Goal: Information Seeking & Learning: Learn about a topic

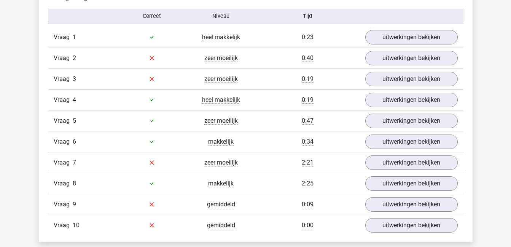
scroll to position [500, 0]
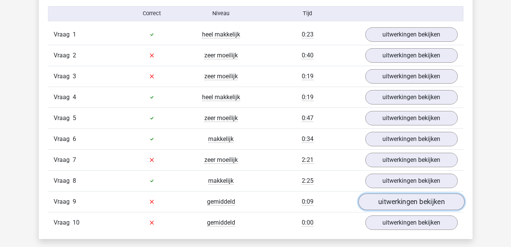
click at [451, 207] on link "uitwerkingen bekijken" at bounding box center [411, 202] width 106 height 17
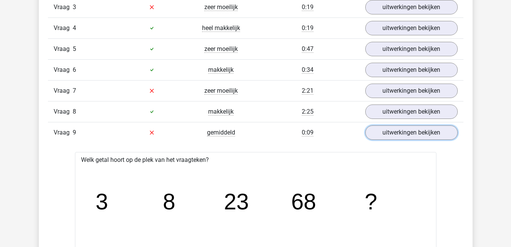
scroll to position [568, 0]
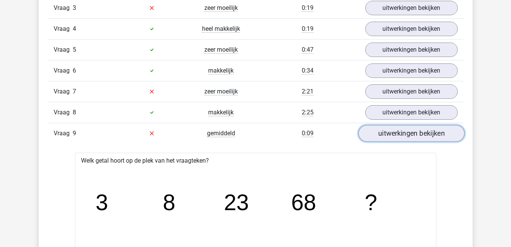
click at [400, 136] on link "uitwerkingen bekijken" at bounding box center [411, 133] width 106 height 17
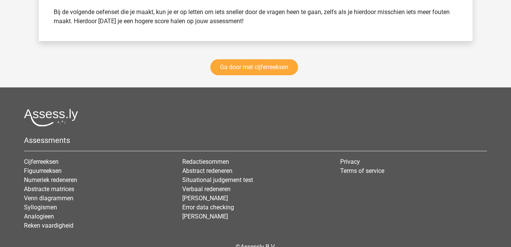
scroll to position [1119, 0]
click at [241, 68] on link "Ga door met cijferreeksen" at bounding box center [254, 67] width 88 height 16
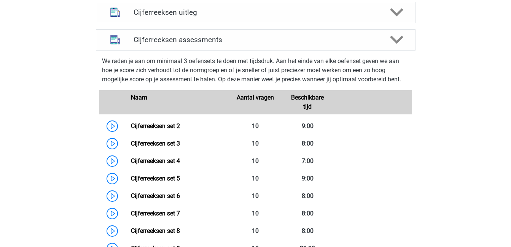
scroll to position [304, 0]
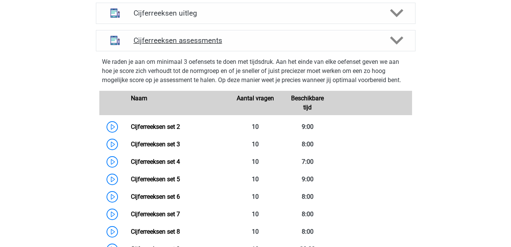
click at [392, 45] on polygon at bounding box center [396, 41] width 13 height 8
click at [399, 45] on polygon at bounding box center [396, 41] width 13 height 8
click at [396, 47] on icon at bounding box center [396, 40] width 13 height 13
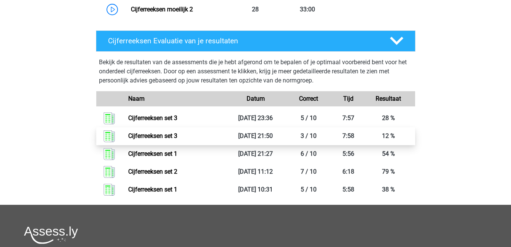
scroll to position [842, 0]
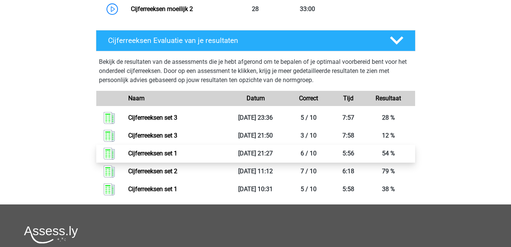
click at [177, 157] on link "Cijferreeksen set 1" at bounding box center [152, 153] width 49 height 7
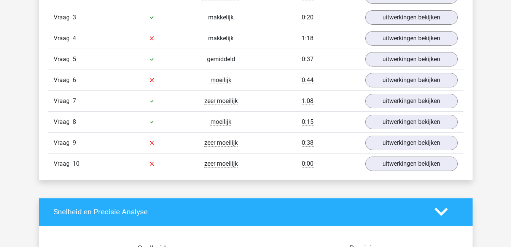
scroll to position [559, 0]
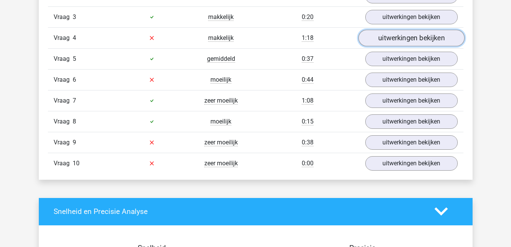
click at [379, 42] on link "uitwerkingen bekijken" at bounding box center [411, 38] width 106 height 17
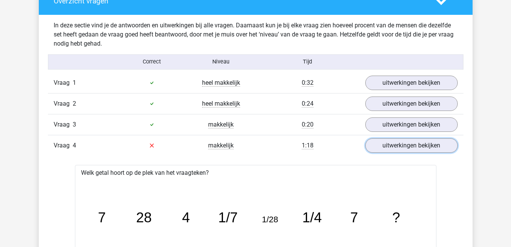
scroll to position [452, 0]
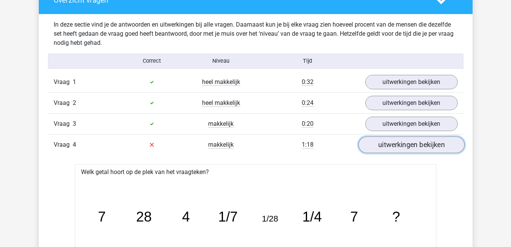
click at [388, 147] on link "uitwerkingen bekijken" at bounding box center [411, 145] width 106 height 17
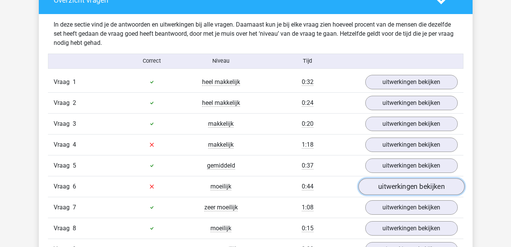
click at [394, 194] on link "uitwerkingen bekijken" at bounding box center [411, 186] width 106 height 17
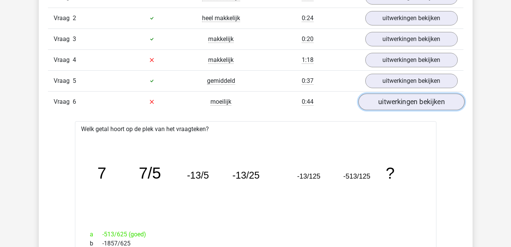
scroll to position [537, 0]
click at [432, 106] on link "uitwerkingen bekijken" at bounding box center [411, 102] width 106 height 17
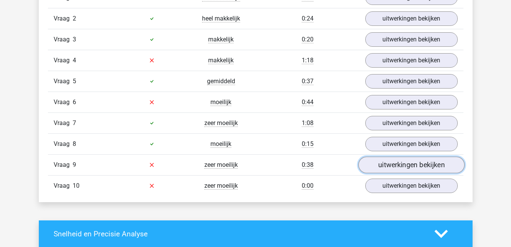
click at [410, 163] on link "uitwerkingen bekijken" at bounding box center [411, 165] width 106 height 17
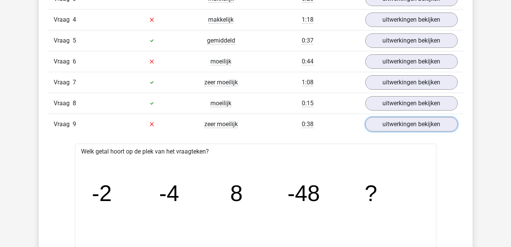
scroll to position [577, 0]
click at [397, 126] on link "uitwerkingen bekijken" at bounding box center [411, 124] width 106 height 17
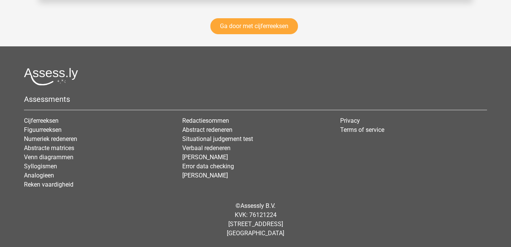
scroll to position [1089, 0]
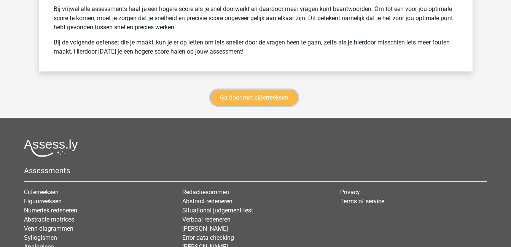
click at [258, 94] on link "Ga door met cijferreeksen" at bounding box center [254, 98] width 88 height 16
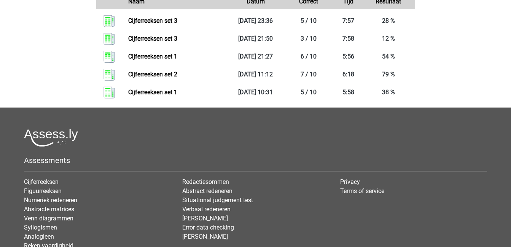
scroll to position [938, 0]
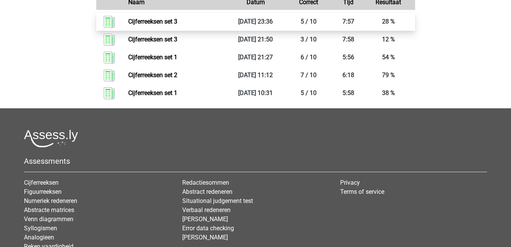
click at [160, 25] on link "Cijferreeksen set 3" at bounding box center [152, 21] width 49 height 7
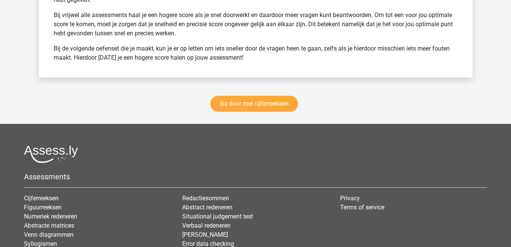
scroll to position [1083, 0]
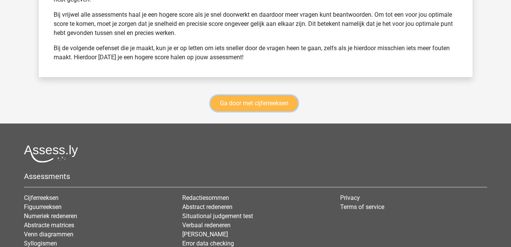
click at [225, 106] on link "Ga door met cijferreeksen" at bounding box center [254, 104] width 88 height 16
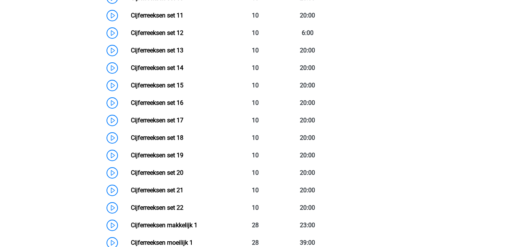
click at [183, 158] on link "Cijferreeksen set 19" at bounding box center [157, 155] width 53 height 7
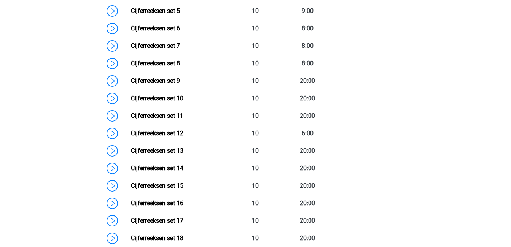
scroll to position [454, 0]
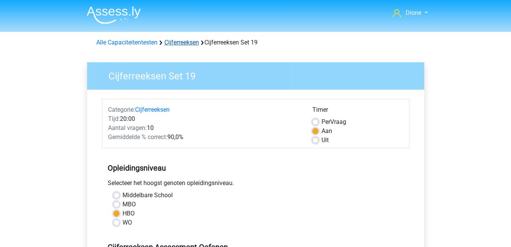
click at [179, 41] on link "Cijferreeksen" at bounding box center [181, 42] width 35 height 7
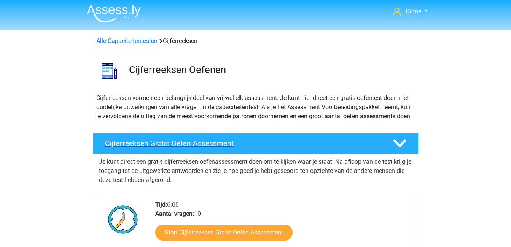
scroll to position [1, 0]
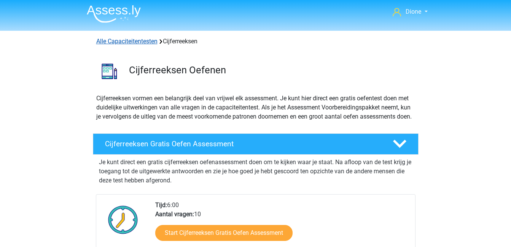
click at [137, 40] on link "Alle Capaciteitentesten" at bounding box center [126, 41] width 61 height 7
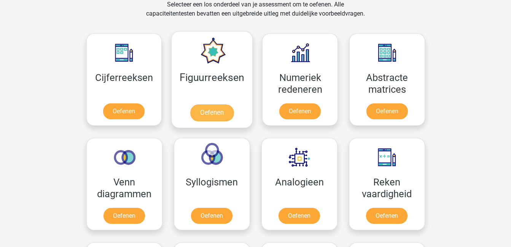
scroll to position [166, 0]
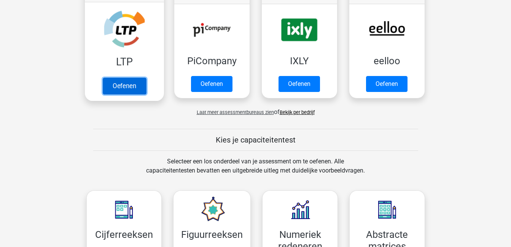
click at [123, 78] on link "Oefenen" at bounding box center [123, 86] width 43 height 17
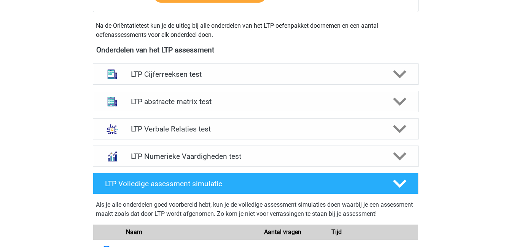
scroll to position [262, 0]
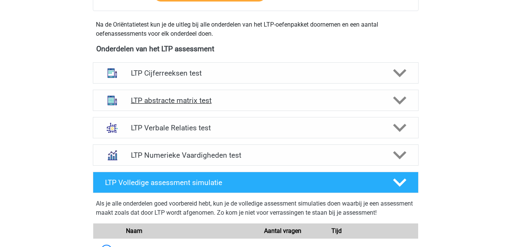
click at [197, 97] on h4 "LTP abstracte matrix test" at bounding box center [255, 100] width 249 height 9
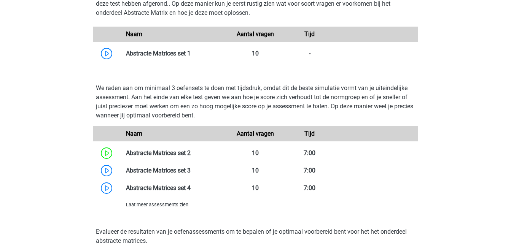
scroll to position [517, 0]
click at [153, 204] on span "Laat meer assessments zien" at bounding box center [157, 205] width 62 height 6
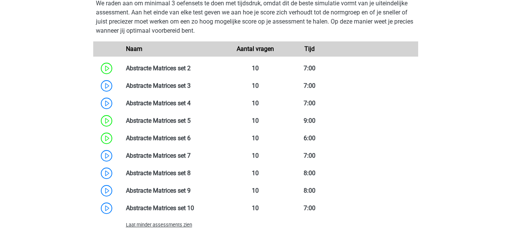
scroll to position [602, 0]
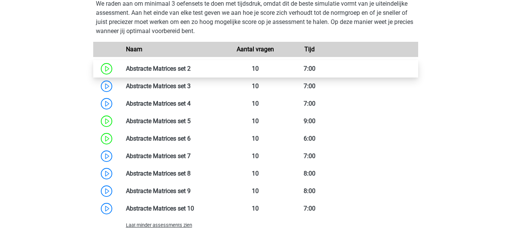
click at [191, 67] on link at bounding box center [191, 68] width 0 height 7
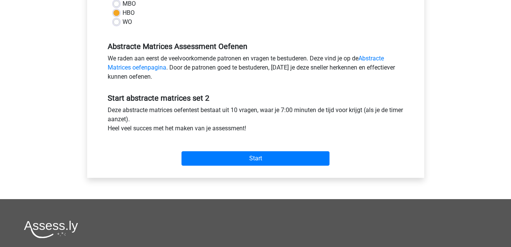
scroll to position [201, 0]
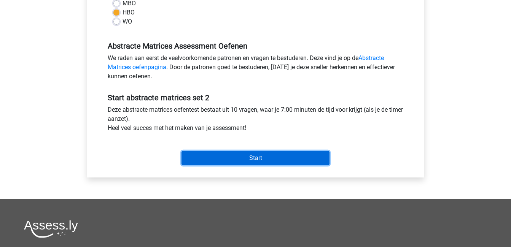
click at [193, 159] on input "Start" at bounding box center [256, 158] width 148 height 14
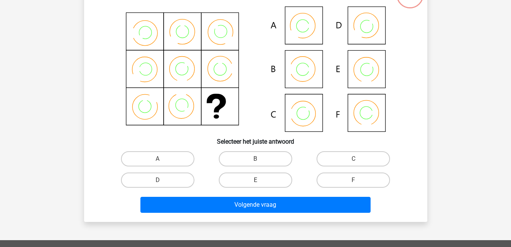
scroll to position [64, 0]
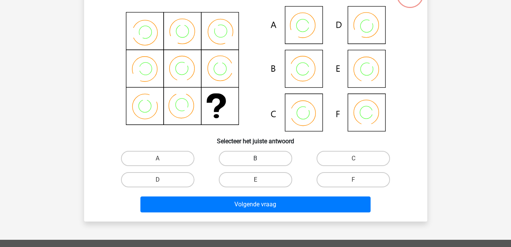
click at [266, 161] on label "B" at bounding box center [255, 158] width 73 height 15
click at [260, 161] on input "B" at bounding box center [257, 161] width 5 height 5
radio input "true"
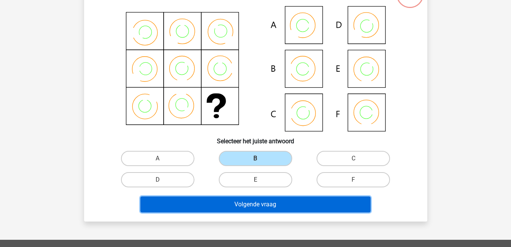
click at [299, 206] on button "Volgende vraag" at bounding box center [255, 205] width 230 height 16
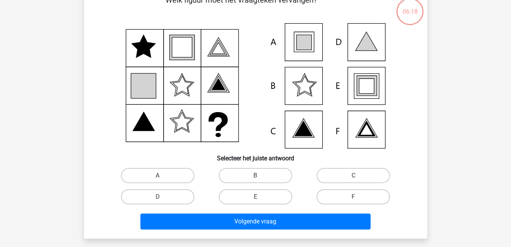
scroll to position [48, 0]
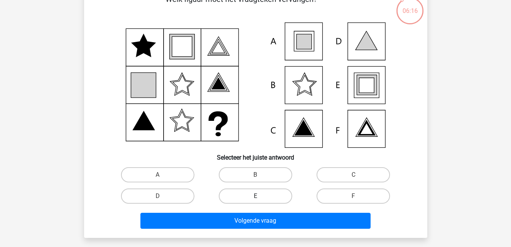
click at [269, 196] on label "E" at bounding box center [255, 196] width 73 height 15
click at [260, 196] on input "E" at bounding box center [257, 198] width 5 height 5
radio input "true"
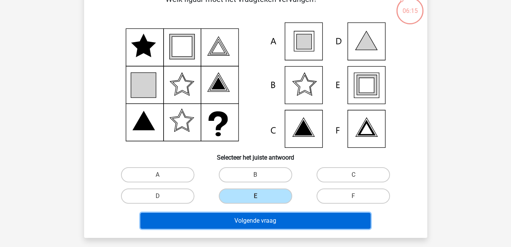
click at [283, 225] on button "Volgende vraag" at bounding box center [255, 221] width 230 height 16
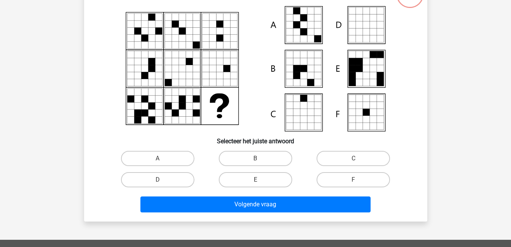
scroll to position [64, 0]
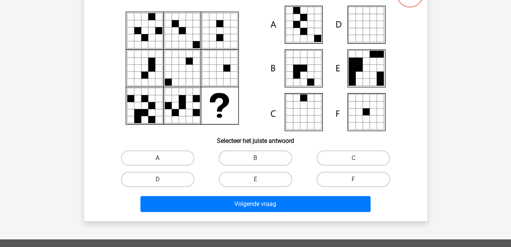
click at [169, 152] on label "A" at bounding box center [157, 158] width 73 height 15
click at [162, 158] on input "A" at bounding box center [160, 160] width 5 height 5
radio input "true"
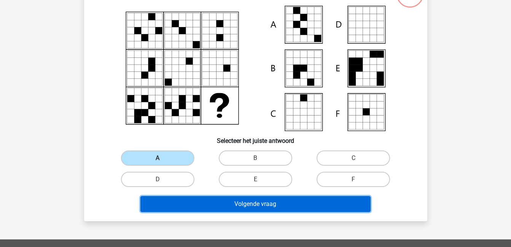
click at [237, 205] on button "Volgende vraag" at bounding box center [255, 204] width 230 height 16
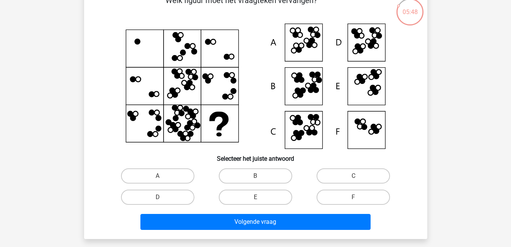
scroll to position [46, 0]
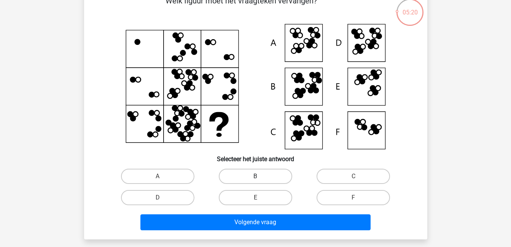
click at [254, 176] on label "B" at bounding box center [255, 176] width 73 height 15
click at [255, 177] on input "B" at bounding box center [257, 179] width 5 height 5
radio input "true"
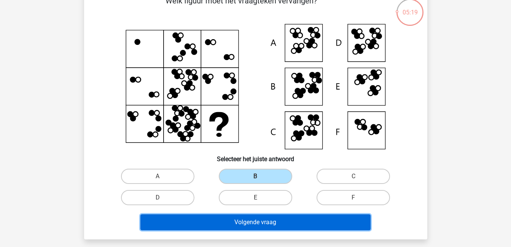
click at [281, 221] on button "Volgende vraag" at bounding box center [255, 223] width 230 height 16
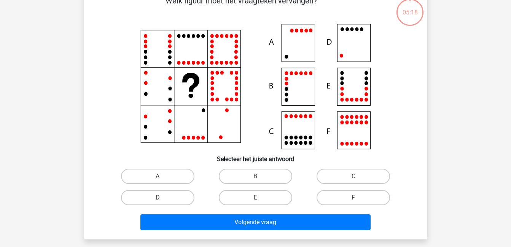
scroll to position [35, 0]
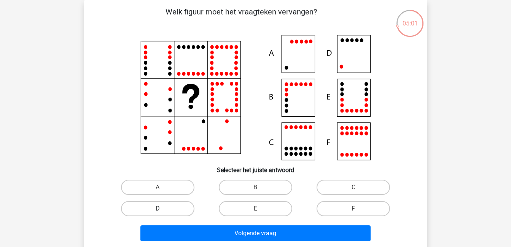
click at [171, 206] on label "D" at bounding box center [157, 208] width 73 height 15
click at [162, 209] on input "D" at bounding box center [160, 211] width 5 height 5
radio input "true"
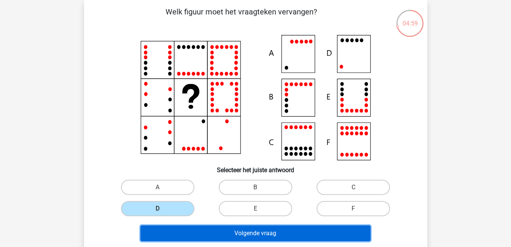
click at [243, 228] on button "Volgende vraag" at bounding box center [255, 234] width 230 height 16
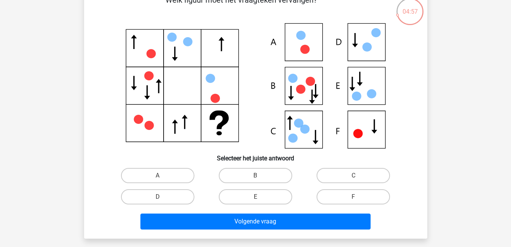
scroll to position [48, 0]
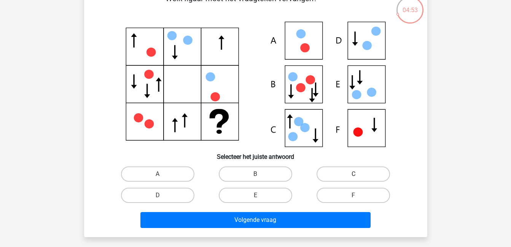
click at [355, 174] on label "C" at bounding box center [353, 174] width 73 height 15
click at [355, 174] on input "C" at bounding box center [356, 176] width 5 height 5
radio input "true"
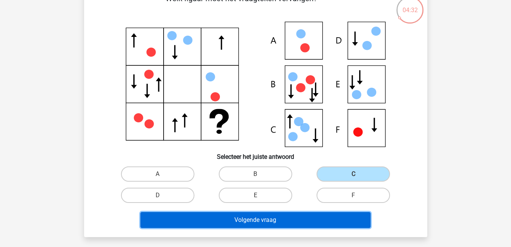
click at [330, 215] on button "Volgende vraag" at bounding box center [255, 220] width 230 height 16
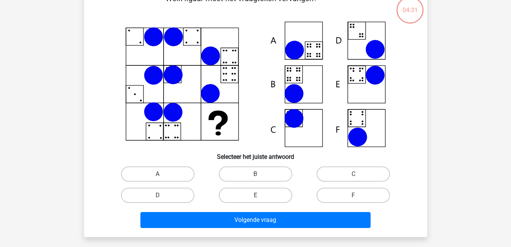
scroll to position [35, 0]
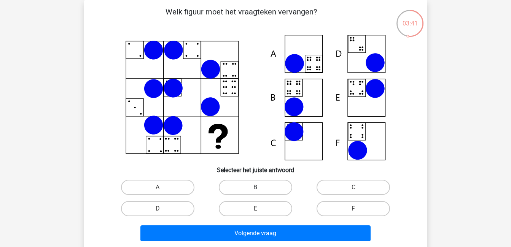
click at [236, 186] on label "B" at bounding box center [255, 187] width 73 height 15
click at [255, 188] on input "B" at bounding box center [257, 190] width 5 height 5
radio input "true"
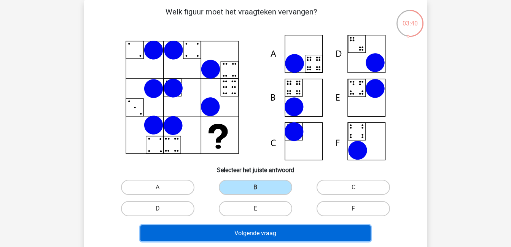
click at [265, 234] on button "Volgende vraag" at bounding box center [255, 234] width 230 height 16
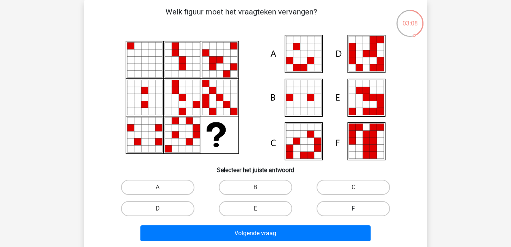
click at [342, 206] on label "F" at bounding box center [353, 208] width 73 height 15
click at [354, 209] on input "F" at bounding box center [356, 211] width 5 height 5
radio input "true"
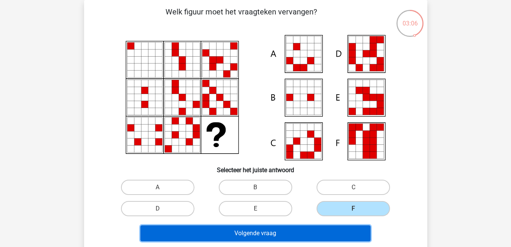
click at [333, 232] on button "Volgende vraag" at bounding box center [255, 234] width 230 height 16
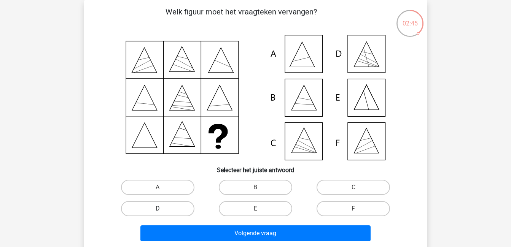
click at [179, 208] on label "D" at bounding box center [157, 208] width 73 height 15
click at [162, 209] on input "D" at bounding box center [160, 211] width 5 height 5
radio input "true"
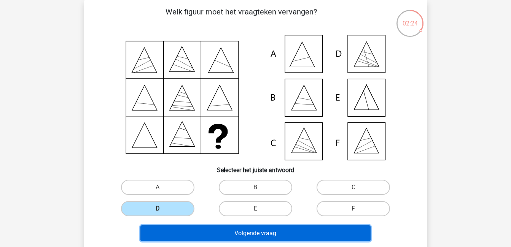
click at [322, 228] on button "Volgende vraag" at bounding box center [255, 234] width 230 height 16
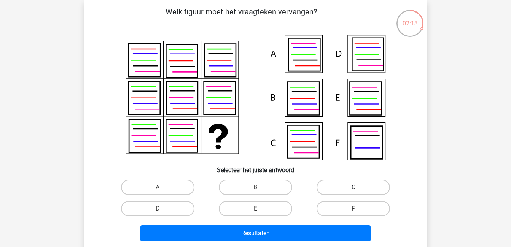
click at [369, 186] on label "C" at bounding box center [353, 187] width 73 height 15
click at [358, 188] on input "C" at bounding box center [356, 190] width 5 height 5
radio input "true"
click at [241, 186] on label "B" at bounding box center [255, 187] width 73 height 15
click at [255, 188] on input "B" at bounding box center [257, 190] width 5 height 5
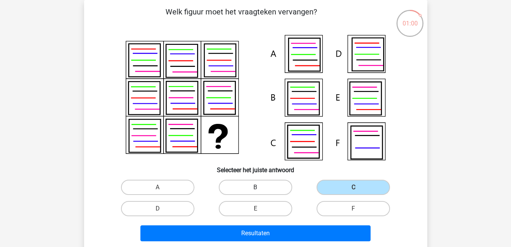
radio input "true"
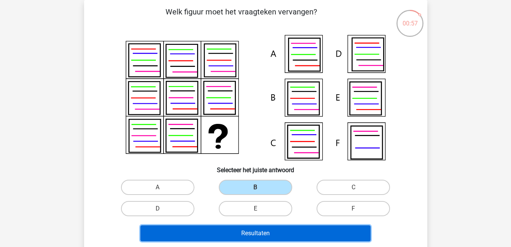
click at [289, 228] on button "Resultaten" at bounding box center [255, 234] width 230 height 16
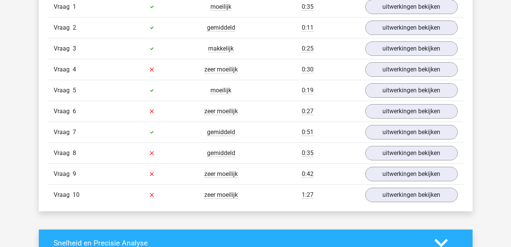
scroll to position [509, 0]
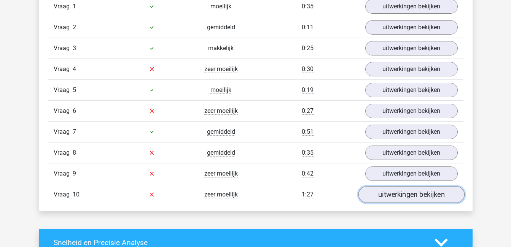
click at [384, 195] on link "uitwerkingen bekijken" at bounding box center [411, 194] width 106 height 17
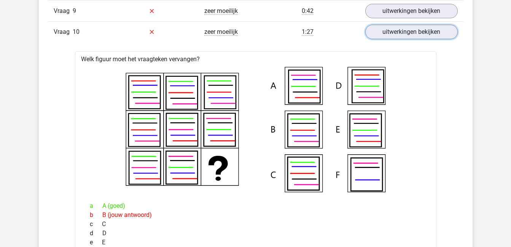
scroll to position [671, 0]
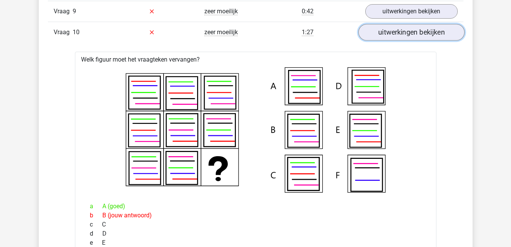
click at [428, 37] on link "uitwerkingen bekijken" at bounding box center [411, 32] width 106 height 17
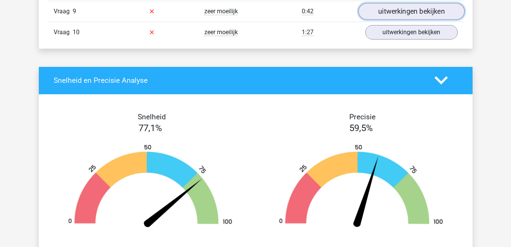
click at [412, 14] on link "uitwerkingen bekijken" at bounding box center [411, 11] width 106 height 17
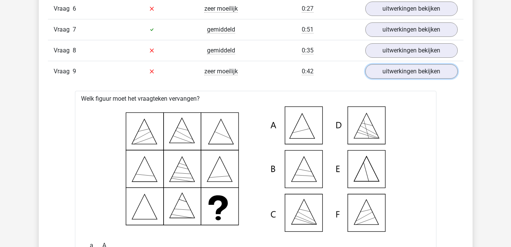
scroll to position [611, 0]
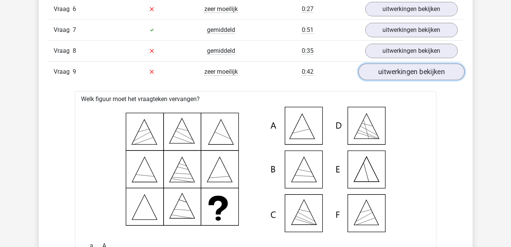
click at [395, 71] on link "uitwerkingen bekijken" at bounding box center [411, 72] width 106 height 17
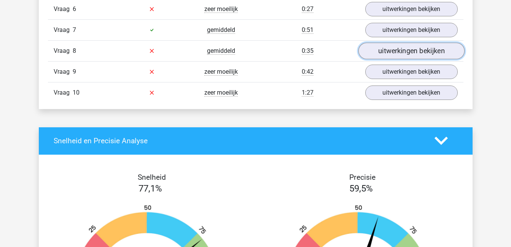
click at [389, 49] on link "uitwerkingen bekijken" at bounding box center [411, 51] width 106 height 17
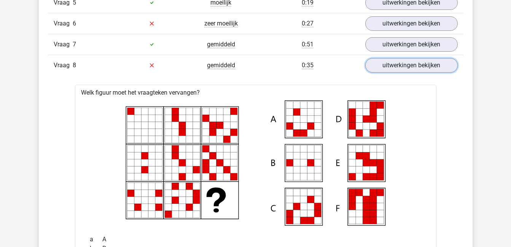
scroll to position [592, 0]
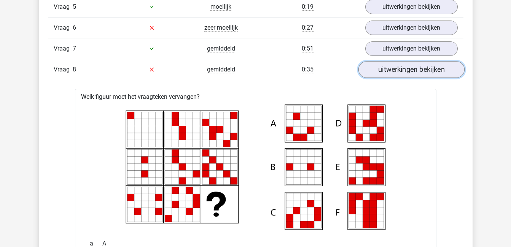
click at [429, 70] on link "uitwerkingen bekijken" at bounding box center [411, 69] width 106 height 17
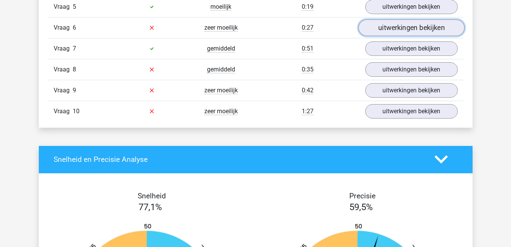
click at [412, 28] on link "uitwerkingen bekijken" at bounding box center [411, 27] width 106 height 17
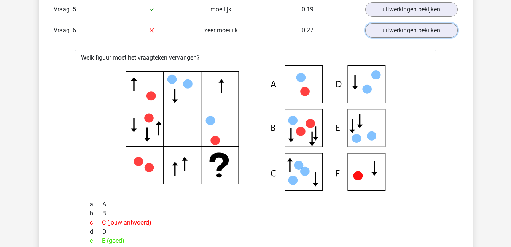
scroll to position [566, 0]
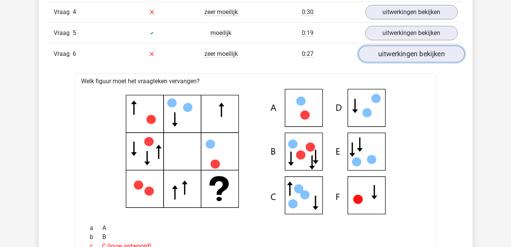
click at [430, 56] on link "uitwerkingen bekijken" at bounding box center [411, 54] width 106 height 17
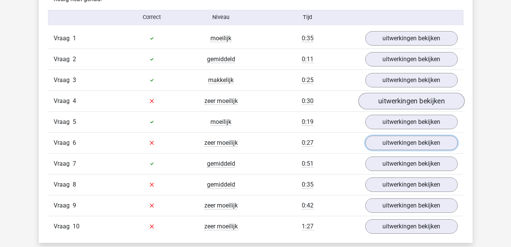
scroll to position [500, 0]
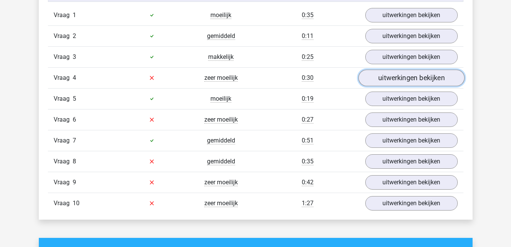
click at [420, 78] on link "uitwerkingen bekijken" at bounding box center [411, 78] width 106 height 17
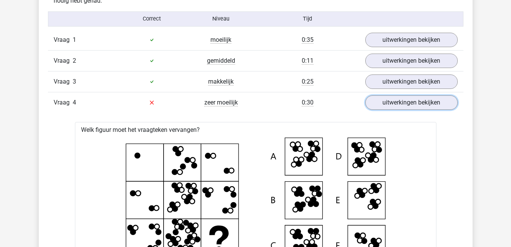
scroll to position [464, 0]
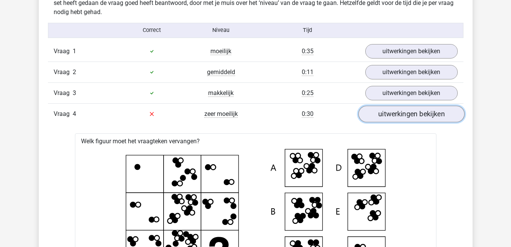
click at [407, 116] on link "uitwerkingen bekijken" at bounding box center [411, 114] width 106 height 17
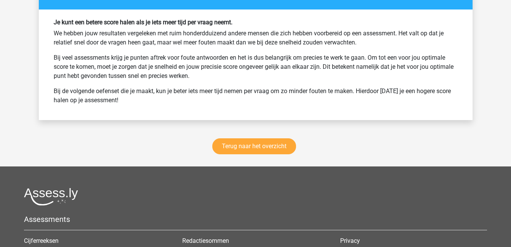
scroll to position [1012, 0]
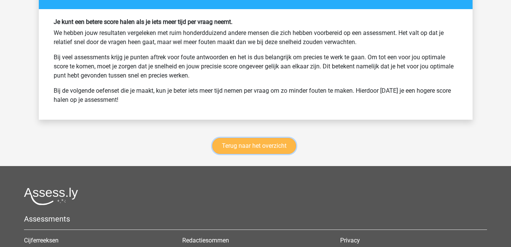
click at [259, 146] on link "Terug naar het overzicht" at bounding box center [254, 146] width 84 height 16
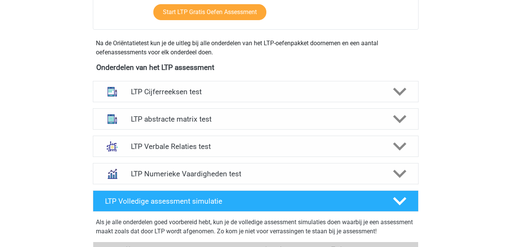
scroll to position [273, 0]
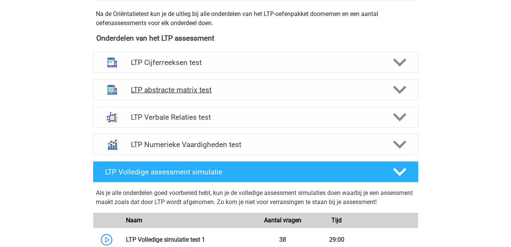
click at [204, 90] on h4 "LTP abstracte matrix test" at bounding box center [255, 90] width 249 height 9
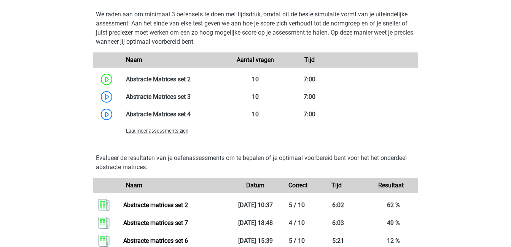
scroll to position [591, 0]
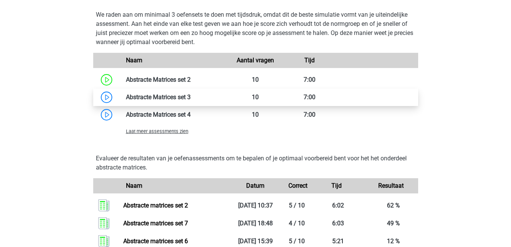
click at [191, 98] on link at bounding box center [191, 97] width 0 height 7
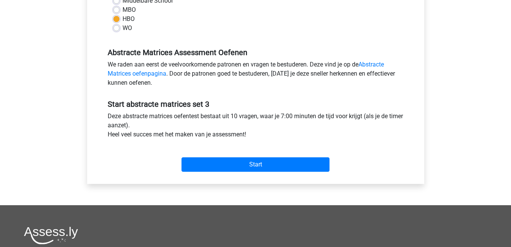
scroll to position [207, 0]
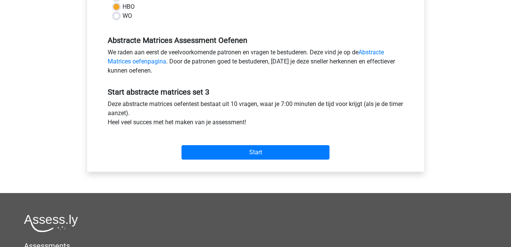
click at [220, 162] on div "Start" at bounding box center [255, 146] width 307 height 33
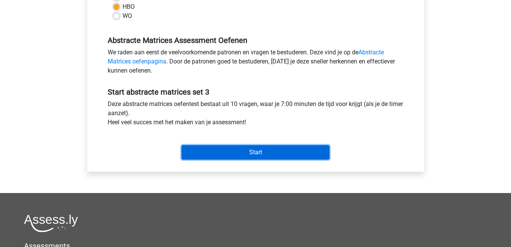
click at [221, 156] on input "Start" at bounding box center [256, 152] width 148 height 14
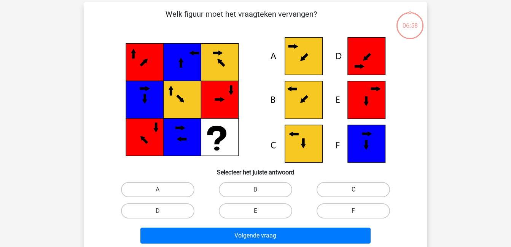
scroll to position [34, 0]
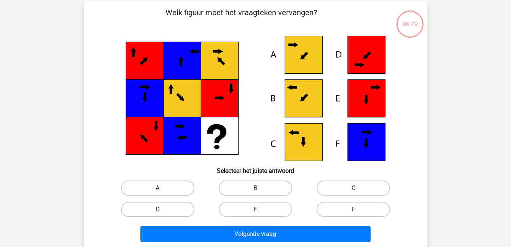
click at [142, 183] on label "A" at bounding box center [157, 188] width 73 height 15
click at [158, 188] on input "A" at bounding box center [160, 190] width 5 height 5
radio input "true"
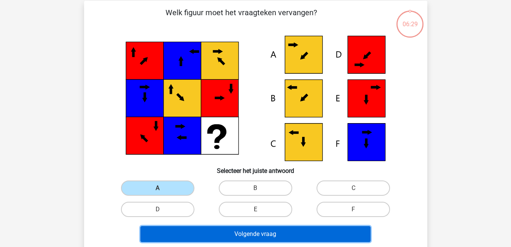
click at [219, 228] on button "Volgende vraag" at bounding box center [255, 234] width 230 height 16
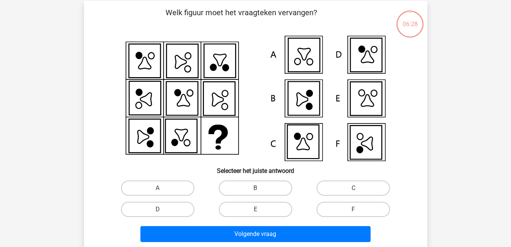
scroll to position [35, 0]
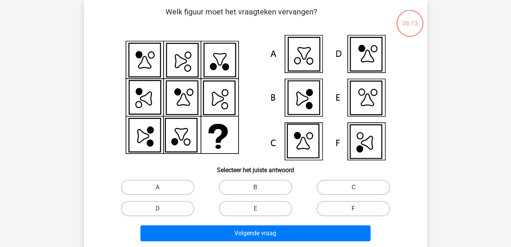
click at [357, 204] on label "F" at bounding box center [353, 208] width 73 height 15
click at [357, 209] on input "F" at bounding box center [356, 211] width 5 height 5
radio input "true"
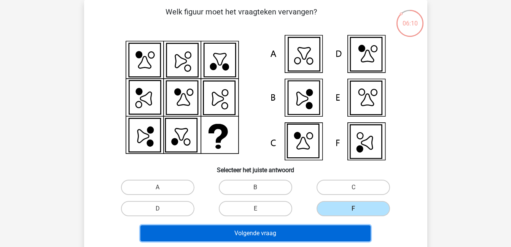
click at [347, 229] on button "Volgende vraag" at bounding box center [255, 234] width 230 height 16
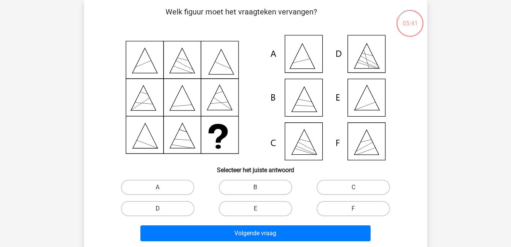
click at [183, 205] on label "D" at bounding box center [157, 208] width 73 height 15
click at [162, 209] on input "D" at bounding box center [160, 211] width 5 height 5
radio input "true"
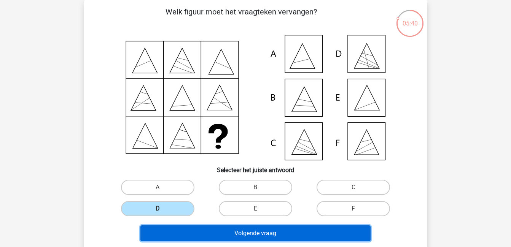
click at [250, 237] on button "Volgende vraag" at bounding box center [255, 234] width 230 height 16
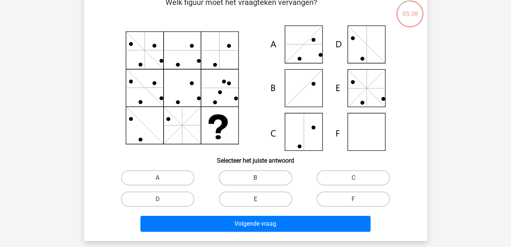
scroll to position [45, 0]
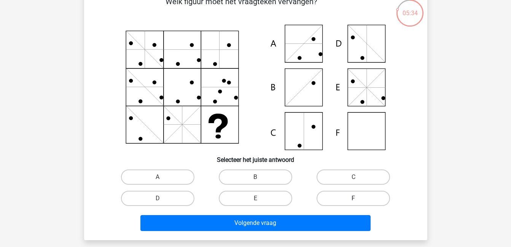
click at [358, 197] on label "F" at bounding box center [353, 198] width 73 height 15
click at [358, 199] on input "F" at bounding box center [356, 201] width 5 height 5
radio input "true"
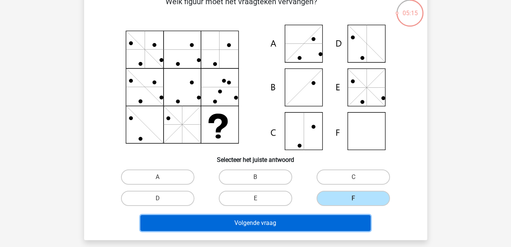
click at [328, 224] on button "Volgende vraag" at bounding box center [255, 223] width 230 height 16
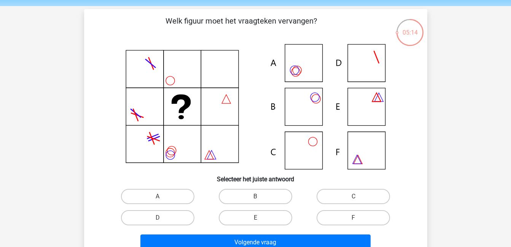
scroll to position [25, 0]
click at [255, 192] on label "B" at bounding box center [255, 196] width 73 height 15
click at [255, 197] on input "B" at bounding box center [257, 199] width 5 height 5
radio input "true"
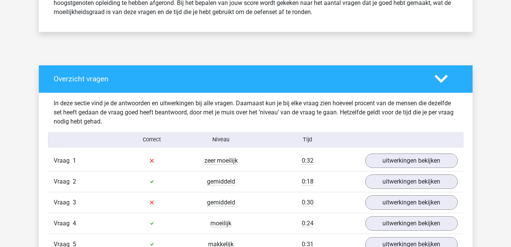
scroll to position [354, 0]
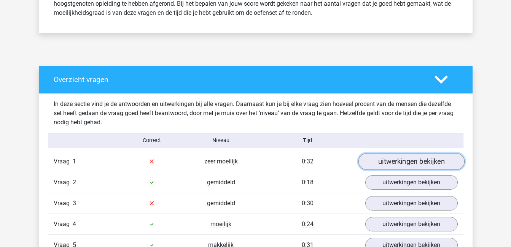
click at [389, 158] on link "uitwerkingen bekijken" at bounding box center [411, 161] width 106 height 17
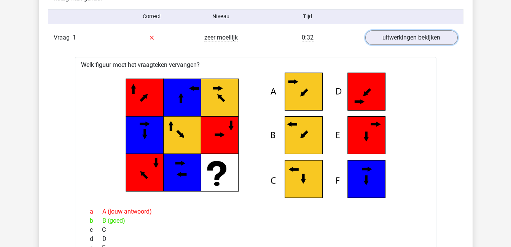
scroll to position [476, 0]
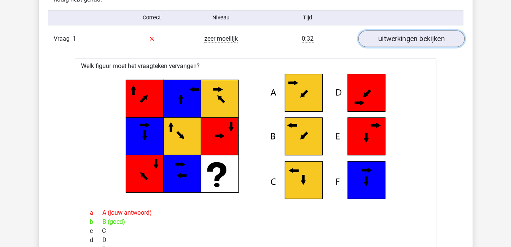
click at [421, 38] on link "uitwerkingen bekijken" at bounding box center [411, 38] width 106 height 17
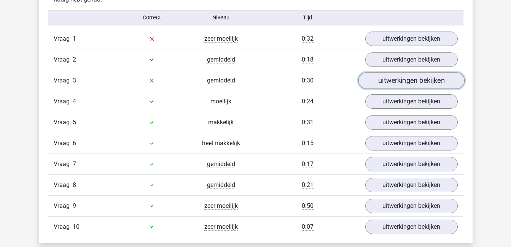
click at [419, 79] on link "uitwerkingen bekijken" at bounding box center [411, 80] width 106 height 17
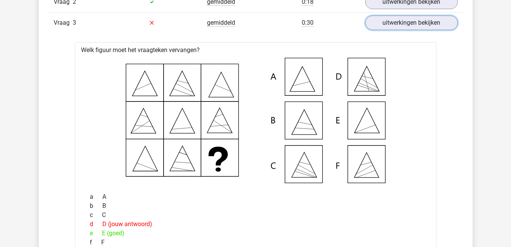
scroll to position [534, 0]
click at [407, 25] on link "uitwerkingen bekijken" at bounding box center [411, 23] width 106 height 17
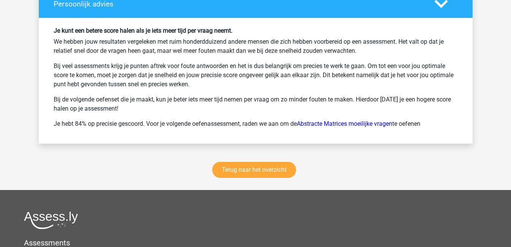
scroll to position [1004, 0]
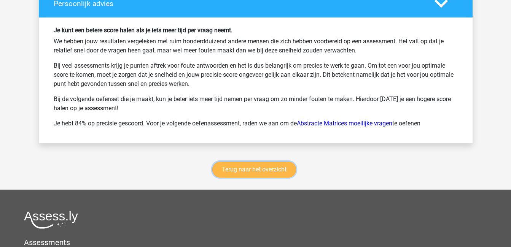
click at [264, 169] on link "Terug naar het overzicht" at bounding box center [254, 170] width 84 height 16
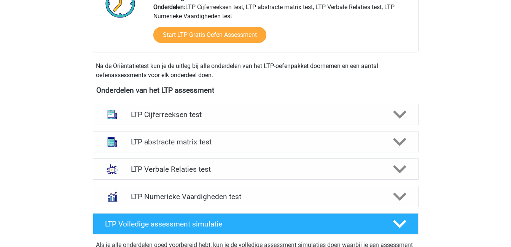
scroll to position [220, 0]
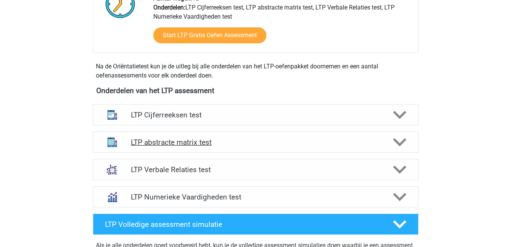
click at [188, 140] on h4 "LTP abstracte matrix test" at bounding box center [255, 142] width 249 height 9
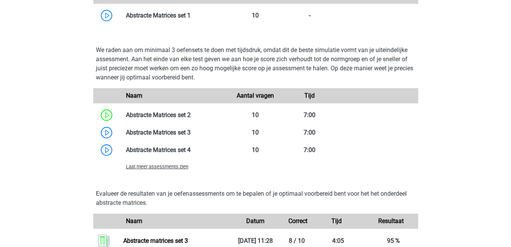
scroll to position [556, 0]
click at [142, 168] on span "Laat meer assessments zien" at bounding box center [157, 167] width 62 height 6
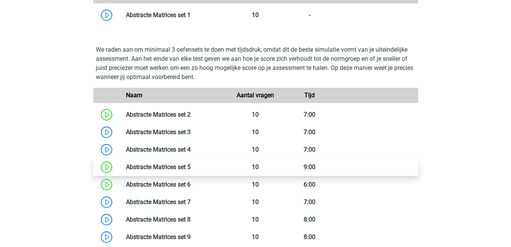
click at [191, 169] on link at bounding box center [191, 167] width 0 height 7
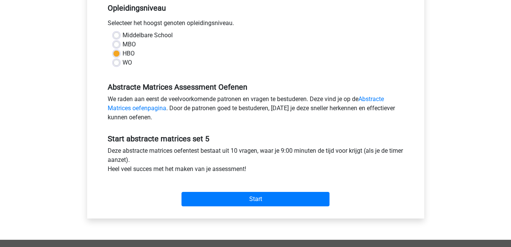
scroll to position [166, 0]
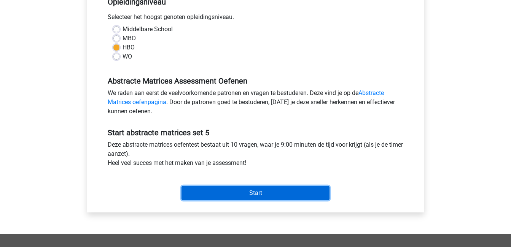
click at [265, 197] on input "Start" at bounding box center [256, 193] width 148 height 14
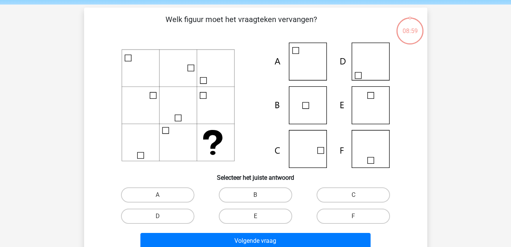
scroll to position [28, 0]
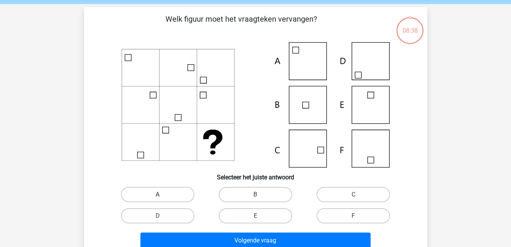
click at [175, 192] on label "A" at bounding box center [157, 194] width 73 height 15
click at [162, 195] on input "A" at bounding box center [160, 197] width 5 height 5
radio input "true"
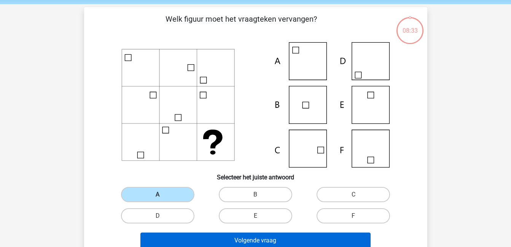
scroll to position [49, 0]
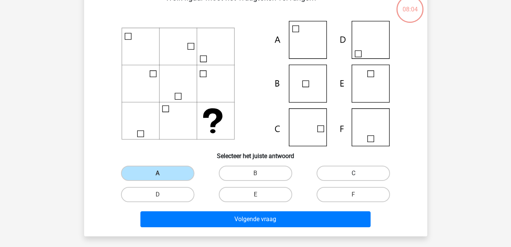
click at [362, 171] on label "C" at bounding box center [353, 173] width 73 height 15
click at [358, 174] on input "C" at bounding box center [356, 176] width 5 height 5
radio input "true"
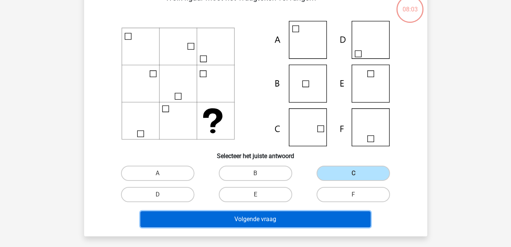
click at [349, 215] on button "Volgende vraag" at bounding box center [255, 220] width 230 height 16
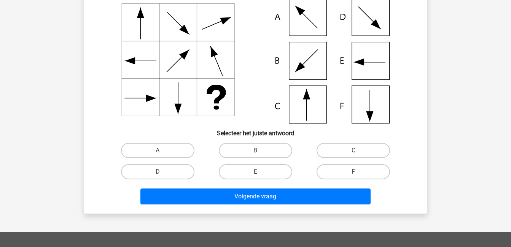
scroll to position [73, 0]
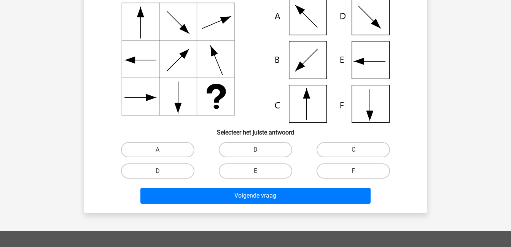
click at [304, 60] on icon at bounding box center [255, 60] width 307 height 126
click at [268, 154] on label "B" at bounding box center [255, 149] width 73 height 15
click at [260, 154] on input "B" at bounding box center [257, 152] width 5 height 5
radio input "true"
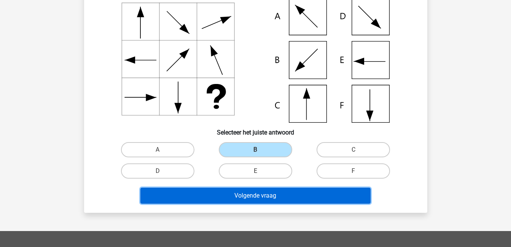
click at [285, 190] on button "Volgende vraag" at bounding box center [255, 196] width 230 height 16
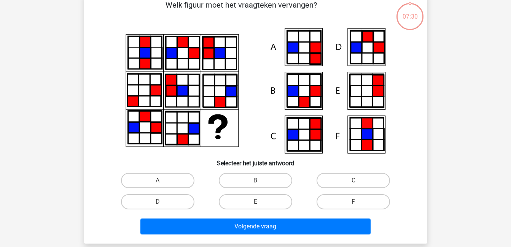
scroll to position [35, 0]
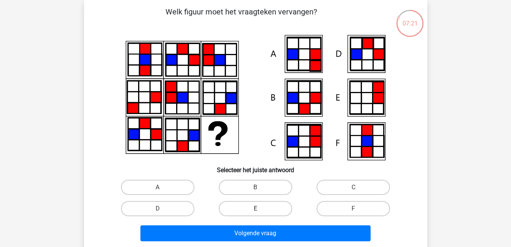
click at [256, 208] on label "E" at bounding box center [255, 208] width 73 height 15
click at [256, 209] on input "E" at bounding box center [257, 211] width 5 height 5
radio input "true"
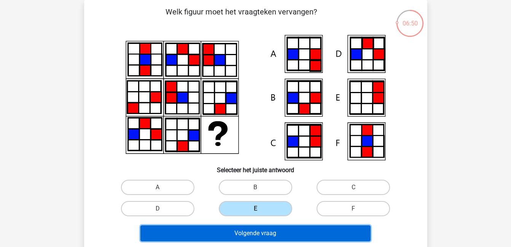
click at [285, 233] on button "Volgende vraag" at bounding box center [255, 234] width 230 height 16
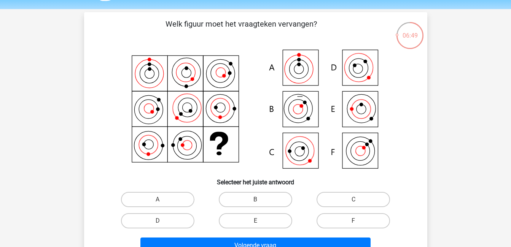
scroll to position [22, 0]
click at [338, 196] on label "C" at bounding box center [353, 200] width 73 height 15
click at [354, 200] on input "C" at bounding box center [356, 202] width 5 height 5
radio input "true"
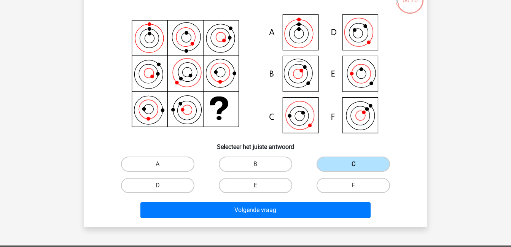
scroll to position [57, 0]
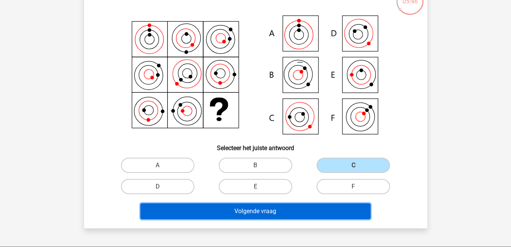
click at [340, 210] on button "Volgende vraag" at bounding box center [255, 212] width 230 height 16
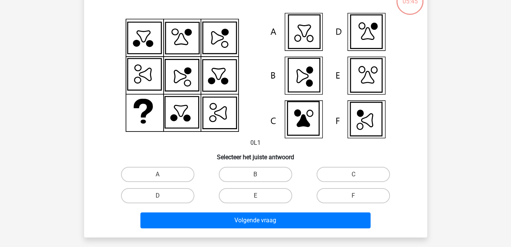
scroll to position [35, 0]
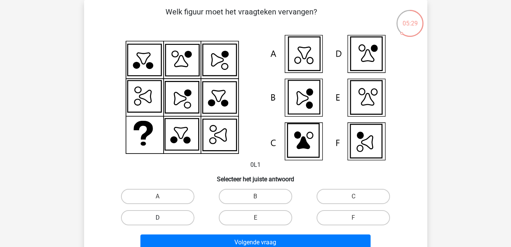
click at [181, 214] on label "D" at bounding box center [157, 217] width 73 height 15
click at [162, 218] on input "D" at bounding box center [160, 220] width 5 height 5
radio input "true"
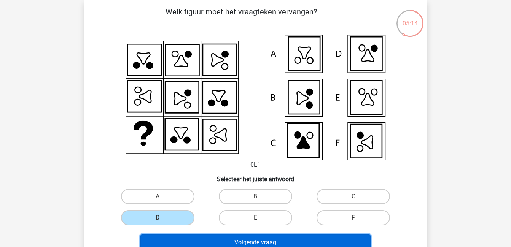
click at [212, 241] on button "Volgende vraag" at bounding box center [255, 243] width 230 height 16
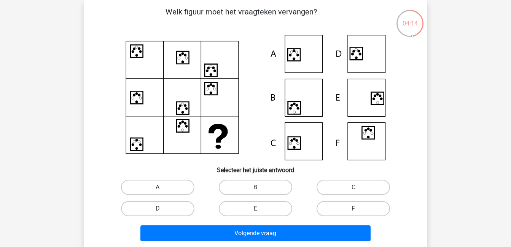
click at [152, 188] on label "A" at bounding box center [157, 187] width 73 height 15
click at [158, 188] on input "A" at bounding box center [160, 190] width 5 height 5
radio input "true"
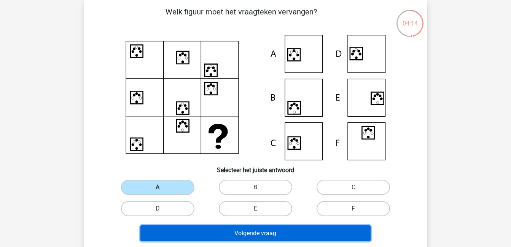
click at [235, 232] on button "Volgende vraag" at bounding box center [255, 234] width 230 height 16
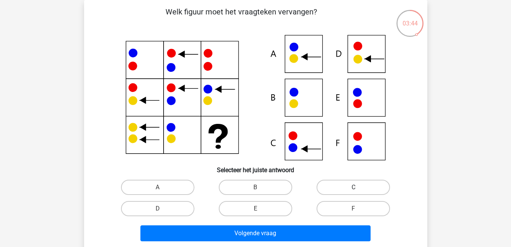
click at [341, 184] on label "C" at bounding box center [353, 187] width 73 height 15
click at [354, 188] on input "C" at bounding box center [356, 190] width 5 height 5
radio input "true"
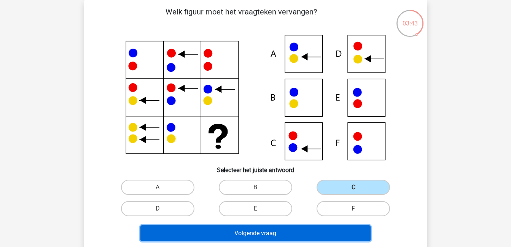
click at [327, 236] on button "Volgende vraag" at bounding box center [255, 234] width 230 height 16
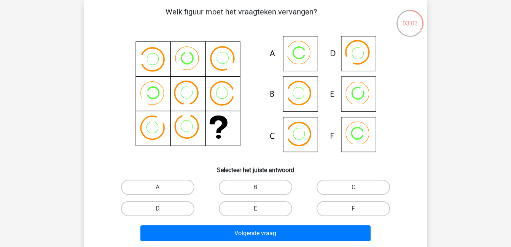
click at [255, 205] on label "E" at bounding box center [255, 208] width 73 height 15
click at [255, 209] on input "E" at bounding box center [257, 211] width 5 height 5
radio input "true"
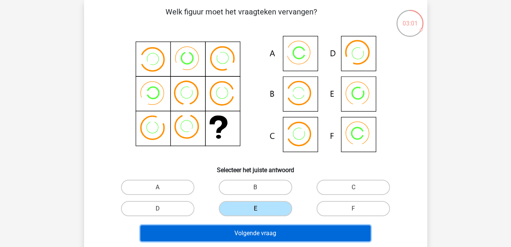
click at [270, 229] on button "Volgende vraag" at bounding box center [255, 234] width 230 height 16
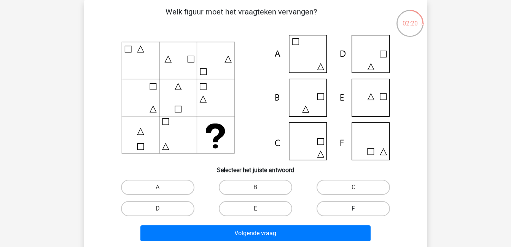
click at [330, 204] on label "F" at bounding box center [353, 208] width 73 height 15
click at [354, 209] on input "F" at bounding box center [356, 211] width 5 height 5
radio input "true"
click at [355, 189] on input "C" at bounding box center [356, 190] width 5 height 5
radio input "true"
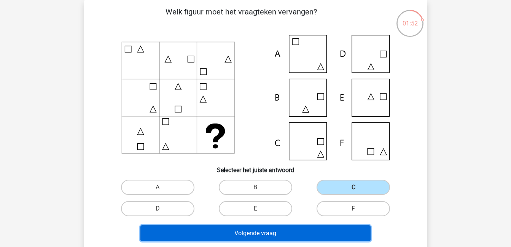
click at [325, 234] on button "Volgende vraag" at bounding box center [255, 234] width 230 height 16
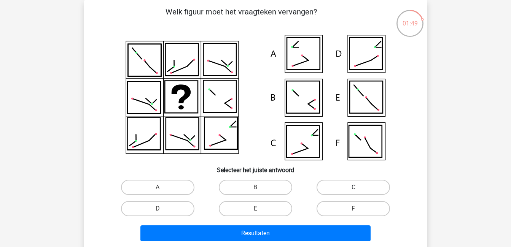
click at [359, 188] on label "C" at bounding box center [353, 187] width 73 height 15
click at [358, 188] on input "C" at bounding box center [356, 190] width 5 height 5
radio input "true"
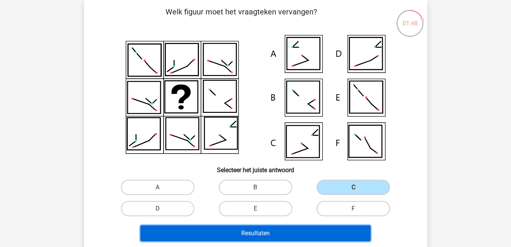
click at [358, 229] on button "Resultaten" at bounding box center [255, 234] width 230 height 16
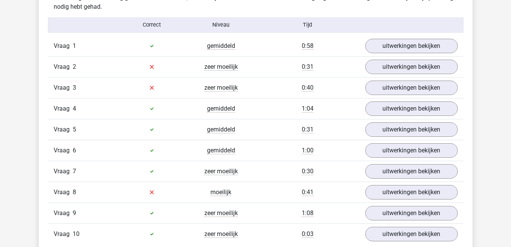
scroll to position [468, 0]
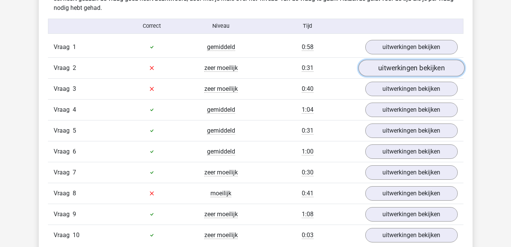
click at [407, 67] on link "uitwerkingen bekijken" at bounding box center [411, 68] width 106 height 17
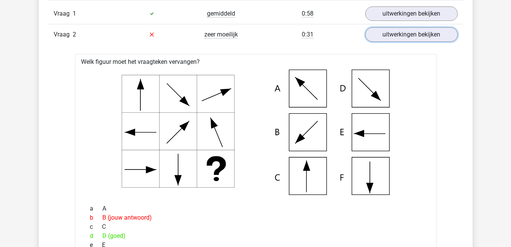
scroll to position [501, 0]
click at [429, 38] on link "uitwerkingen bekijken" at bounding box center [411, 35] width 106 height 17
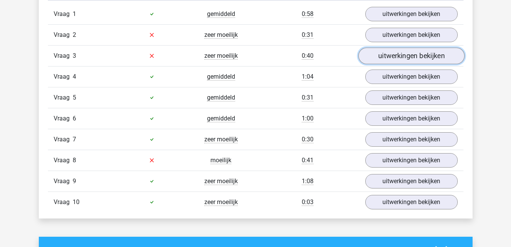
click at [429, 50] on link "uitwerkingen bekijken" at bounding box center [411, 56] width 106 height 17
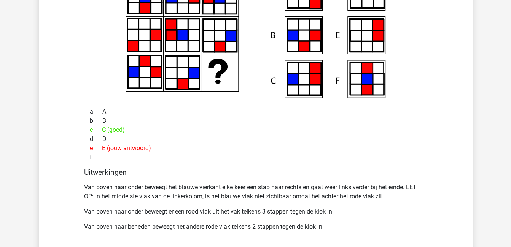
scroll to position [619, 0]
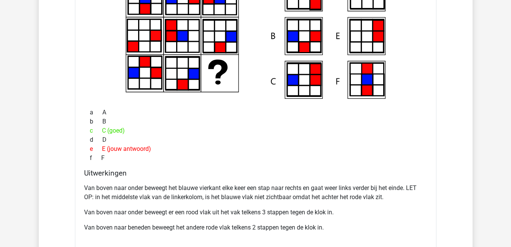
click at [457, 126] on div "Vraag 1 gemiddeld 0:58 uitwerkingen bekijken Welk figuur moet het vraagteken ve…" at bounding box center [256, 159] width 404 height 546
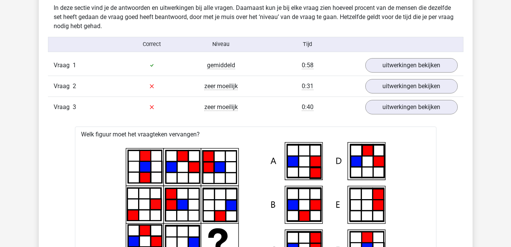
scroll to position [448, 0]
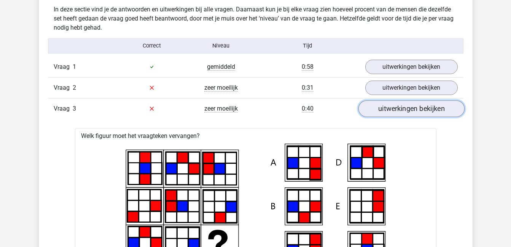
click at [415, 110] on link "uitwerkingen bekijken" at bounding box center [411, 108] width 106 height 17
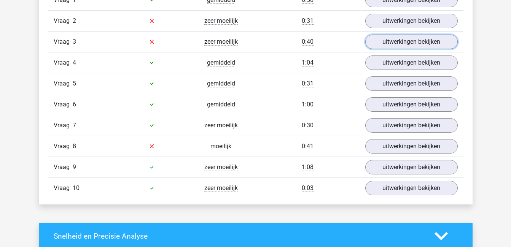
scroll to position [517, 0]
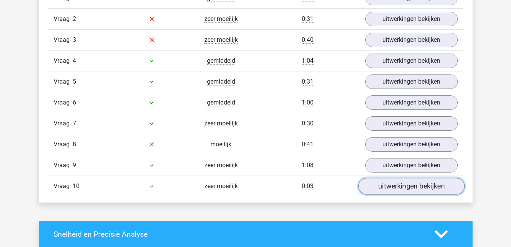
click at [408, 184] on link "uitwerkingen bekijken" at bounding box center [411, 186] width 106 height 17
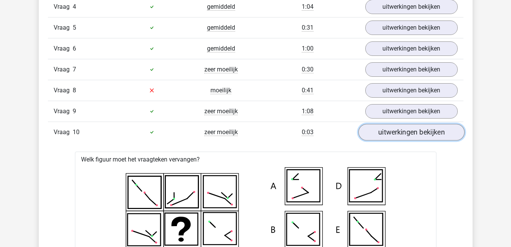
scroll to position [561, 0]
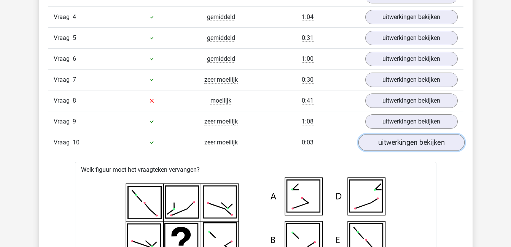
click at [392, 142] on link "uitwerkingen bekijken" at bounding box center [411, 142] width 106 height 17
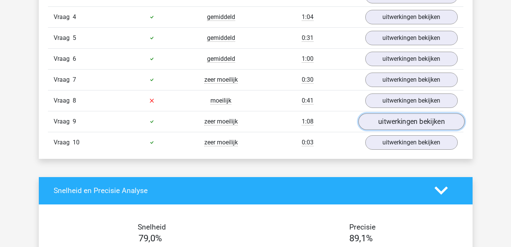
click at [393, 123] on link "uitwerkingen bekijken" at bounding box center [411, 121] width 106 height 17
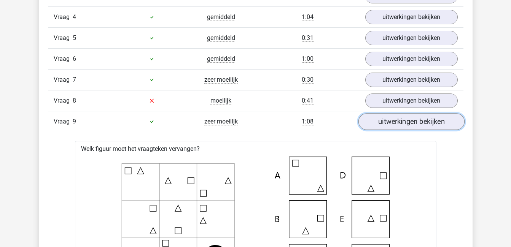
click at [392, 125] on link "uitwerkingen bekijken" at bounding box center [411, 121] width 106 height 17
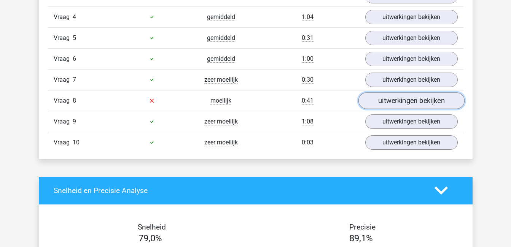
click at [401, 97] on link "uitwerkingen bekijken" at bounding box center [411, 100] width 106 height 17
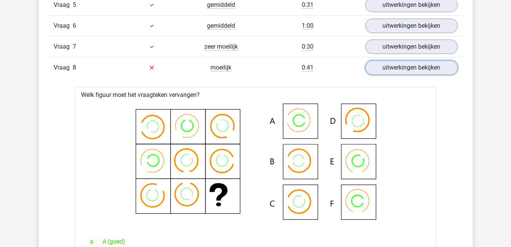
scroll to position [593, 0]
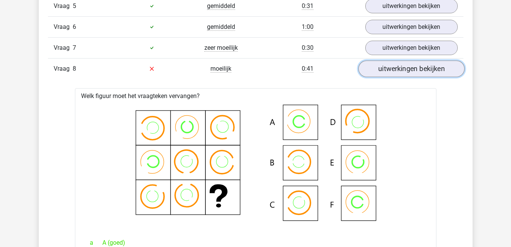
click at [424, 69] on link "uitwerkingen bekijken" at bounding box center [411, 69] width 106 height 17
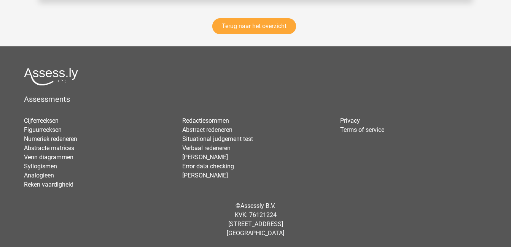
scroll to position [1056, 0]
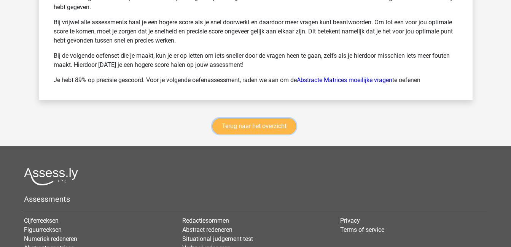
click at [232, 129] on link "Terug naar het overzicht" at bounding box center [254, 126] width 84 height 16
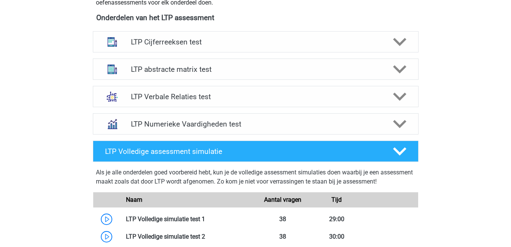
scroll to position [298, 0]
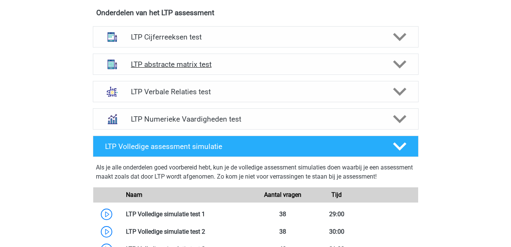
click at [151, 69] on div "LTP abstracte matrix test" at bounding box center [256, 64] width 326 height 21
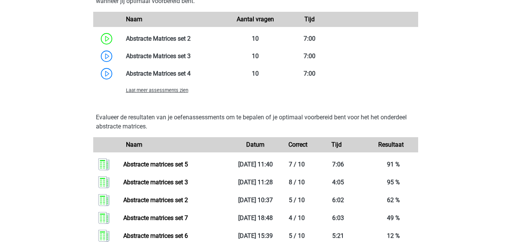
scroll to position [632, 0]
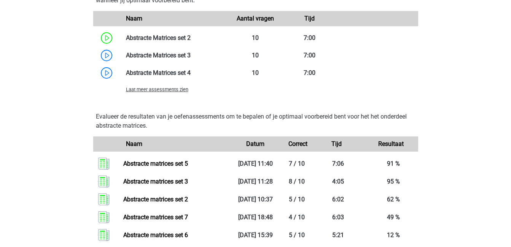
click at [160, 88] on span "Laat meer assessments zien" at bounding box center [157, 90] width 62 height 6
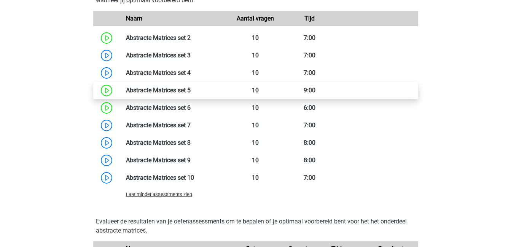
click at [191, 92] on link at bounding box center [191, 90] width 0 height 7
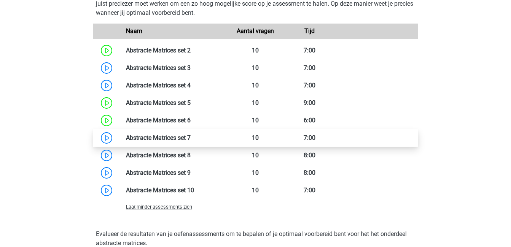
scroll to position [619, 0]
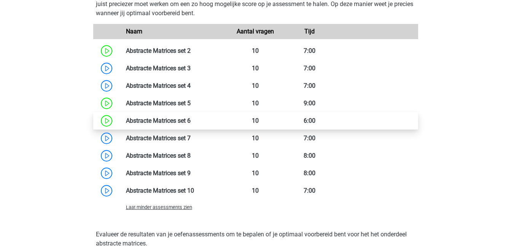
click at [191, 123] on link at bounding box center [191, 120] width 0 height 7
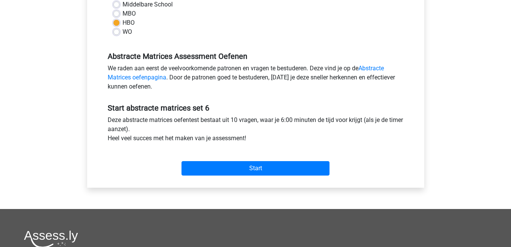
scroll to position [191, 0]
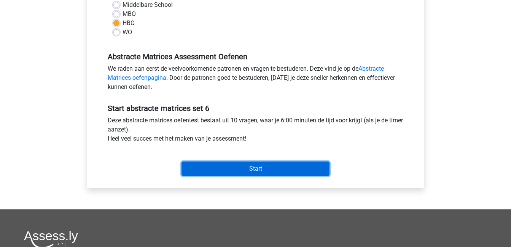
click at [237, 166] on input "Start" at bounding box center [256, 169] width 148 height 14
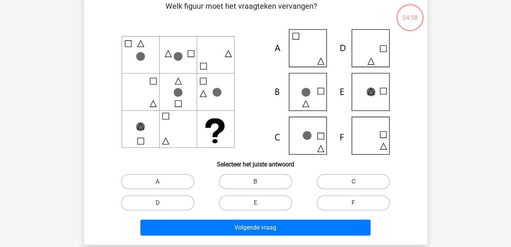
scroll to position [42, 0]
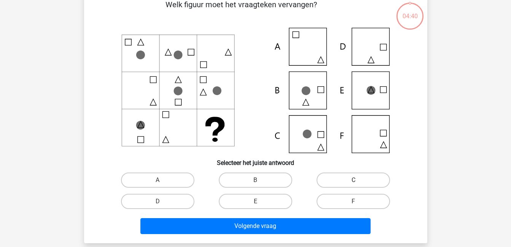
click at [343, 181] on label "C" at bounding box center [353, 180] width 73 height 15
click at [354, 181] on input "C" at bounding box center [356, 182] width 5 height 5
radio input "true"
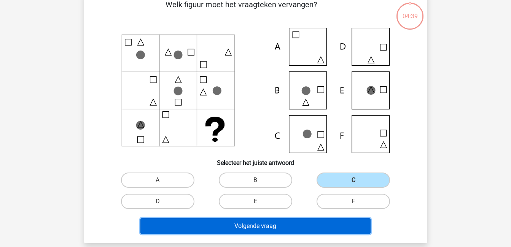
click at [352, 228] on button "Volgende vraag" at bounding box center [255, 226] width 230 height 16
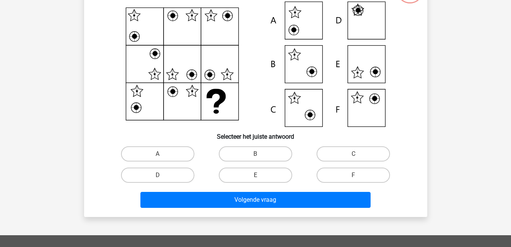
scroll to position [69, 0]
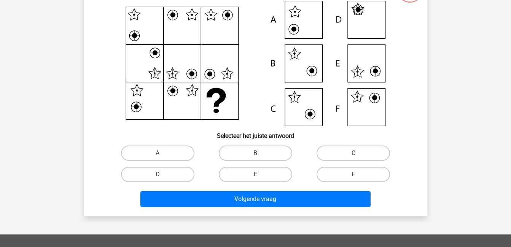
click at [348, 149] on label "C" at bounding box center [353, 153] width 73 height 15
click at [354, 153] on input "C" at bounding box center [356, 155] width 5 height 5
radio input "true"
click at [356, 176] on input "F" at bounding box center [356, 177] width 5 height 5
radio input "true"
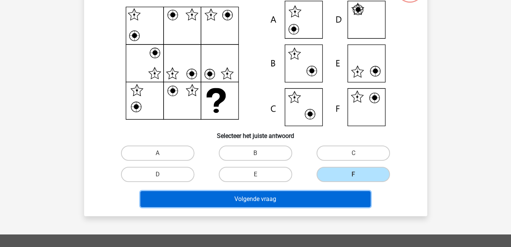
click at [344, 201] on button "Volgende vraag" at bounding box center [255, 199] width 230 height 16
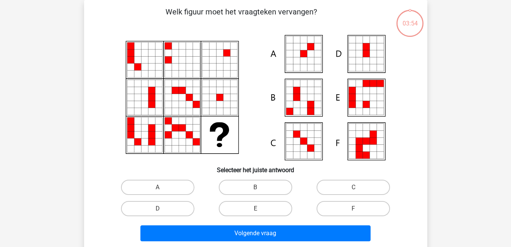
scroll to position [26, 0]
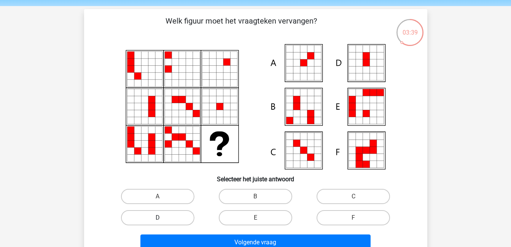
click at [169, 218] on label "D" at bounding box center [157, 217] width 73 height 15
click at [162, 218] on input "D" at bounding box center [160, 220] width 5 height 5
radio input "true"
click at [169, 218] on label "D" at bounding box center [157, 217] width 73 height 15
click at [162, 218] on input "D" at bounding box center [160, 220] width 5 height 5
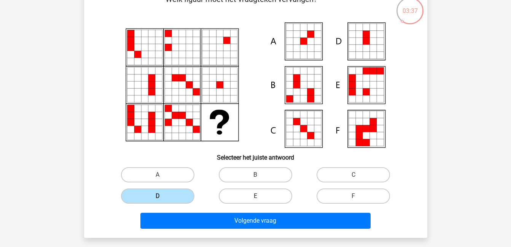
scroll to position [48, 0]
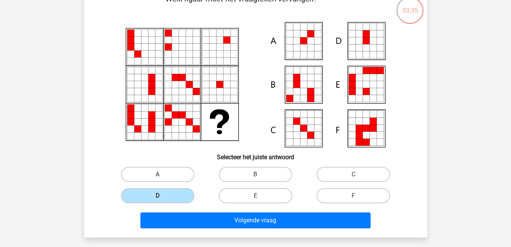
click at [140, 172] on label "A" at bounding box center [157, 174] width 73 height 15
click at [158, 175] on input "A" at bounding box center [160, 177] width 5 height 5
radio input "true"
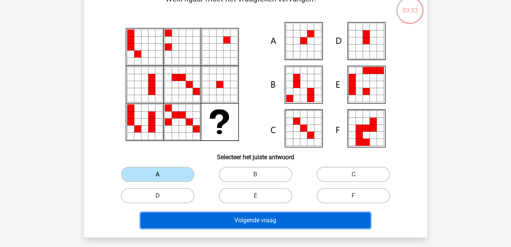
click at [244, 225] on button "Volgende vraag" at bounding box center [255, 221] width 230 height 16
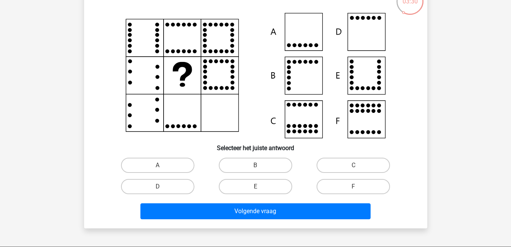
scroll to position [59, 0]
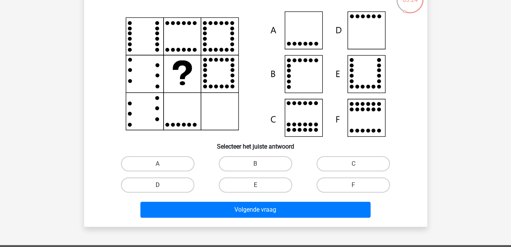
click at [177, 182] on label "D" at bounding box center [157, 185] width 73 height 15
click at [162, 185] on input "D" at bounding box center [160, 187] width 5 height 5
radio input "true"
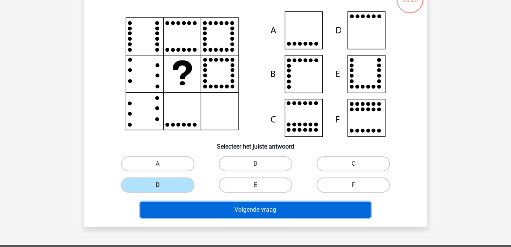
click at [220, 211] on button "Volgende vraag" at bounding box center [255, 210] width 230 height 16
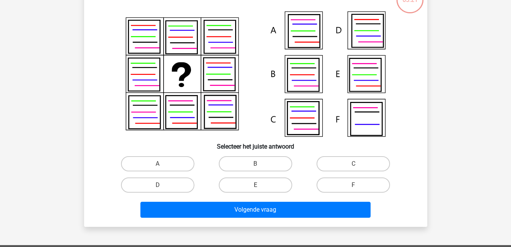
scroll to position [35, 0]
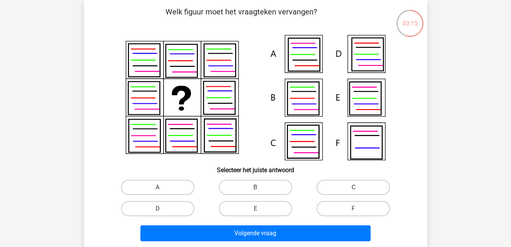
click at [259, 190] on input "B" at bounding box center [257, 190] width 5 height 5
radio input "true"
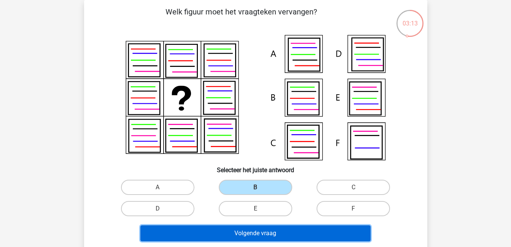
click at [274, 233] on button "Volgende vraag" at bounding box center [255, 234] width 230 height 16
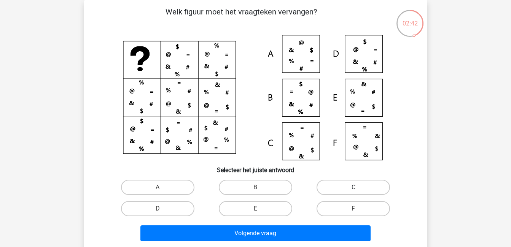
click at [346, 188] on label "C" at bounding box center [353, 187] width 73 height 15
click at [354, 188] on input "C" at bounding box center [356, 190] width 5 height 5
radio input "true"
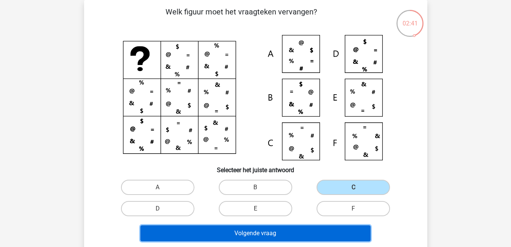
click at [343, 228] on button "Volgende vraag" at bounding box center [255, 234] width 230 height 16
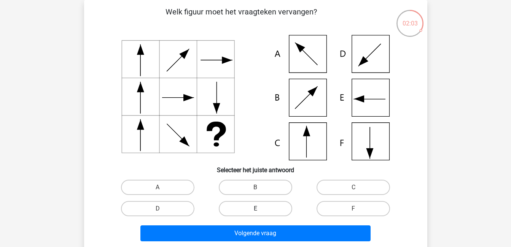
click at [248, 207] on label "E" at bounding box center [255, 208] width 73 height 15
click at [255, 209] on input "E" at bounding box center [257, 211] width 5 height 5
radio input "true"
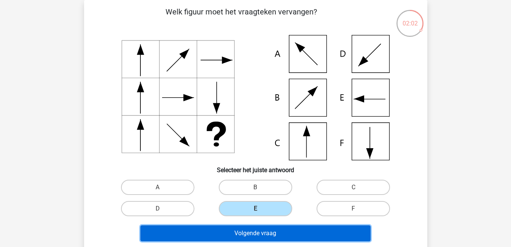
click at [274, 229] on button "Volgende vraag" at bounding box center [255, 234] width 230 height 16
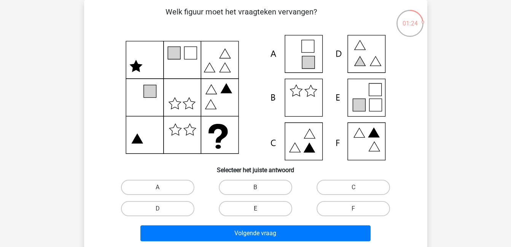
click at [279, 205] on label "E" at bounding box center [255, 208] width 73 height 15
click at [260, 209] on input "E" at bounding box center [257, 211] width 5 height 5
radio input "true"
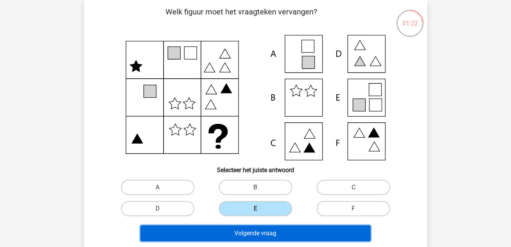
click at [307, 228] on button "Volgende vraag" at bounding box center [255, 234] width 230 height 16
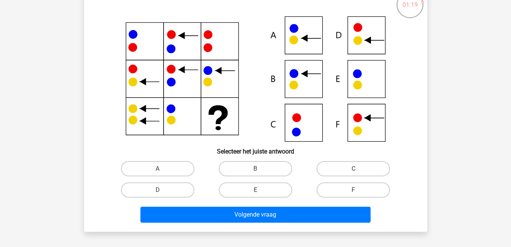
scroll to position [55, 0]
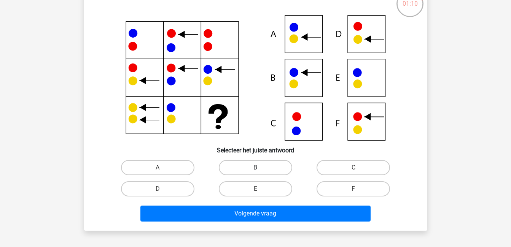
click at [265, 164] on label "B" at bounding box center [255, 167] width 73 height 15
click at [260, 168] on input "B" at bounding box center [257, 170] width 5 height 5
radio input "true"
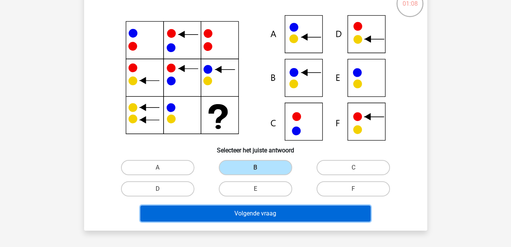
click at [292, 210] on button "Volgende vraag" at bounding box center [255, 214] width 230 height 16
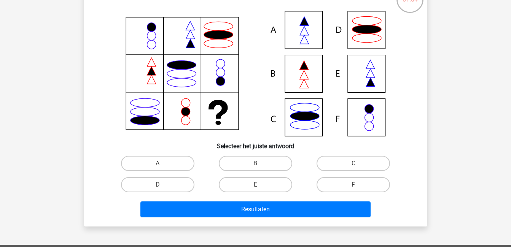
scroll to position [58, 0]
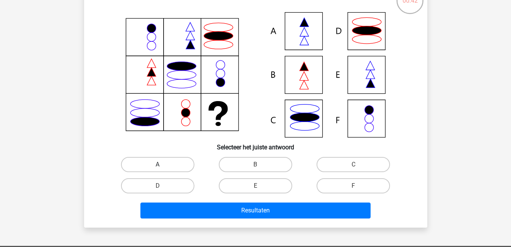
click at [180, 159] on label "A" at bounding box center [157, 164] width 73 height 15
click at [162, 165] on input "A" at bounding box center [160, 167] width 5 height 5
radio input "true"
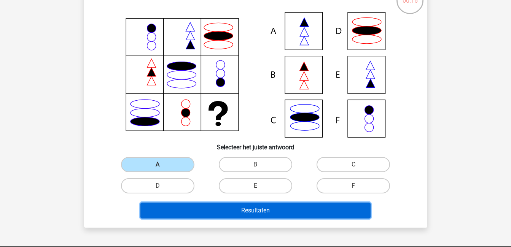
click at [285, 213] on button "Resultaten" at bounding box center [255, 211] width 230 height 16
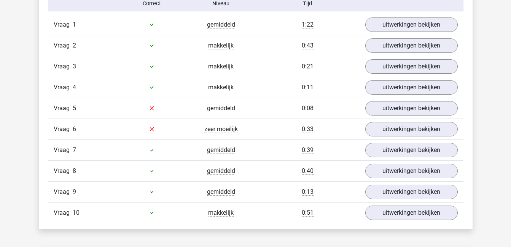
scroll to position [492, 0]
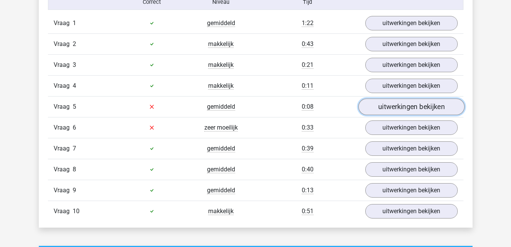
click at [401, 108] on link "uitwerkingen bekijken" at bounding box center [411, 107] width 106 height 17
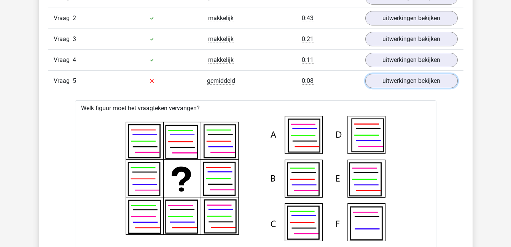
scroll to position [517, 0]
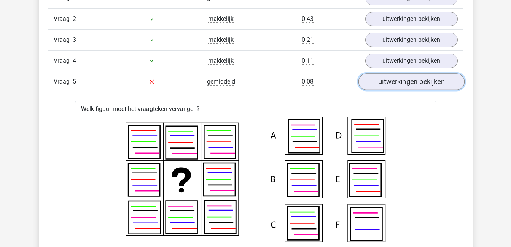
click at [420, 82] on link "uitwerkingen bekijken" at bounding box center [411, 81] width 106 height 17
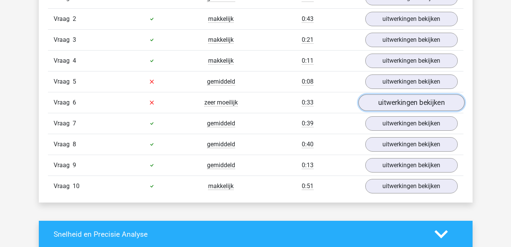
click at [420, 102] on link "uitwerkingen bekijken" at bounding box center [411, 102] width 106 height 17
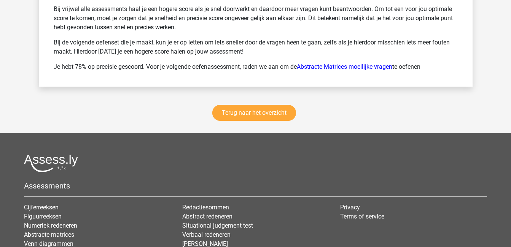
scroll to position [1388, 0]
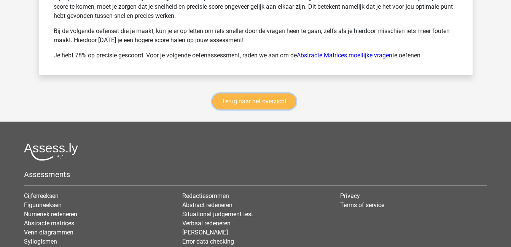
click at [283, 103] on link "Terug naar het overzicht" at bounding box center [254, 102] width 84 height 16
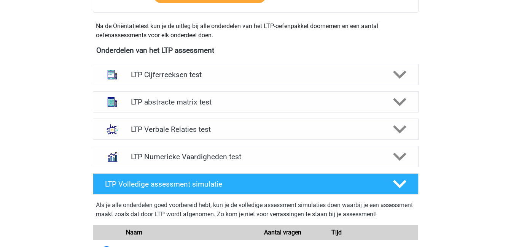
scroll to position [262, 0]
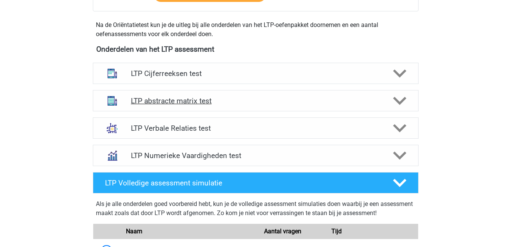
click at [401, 104] on icon at bounding box center [399, 100] width 13 height 13
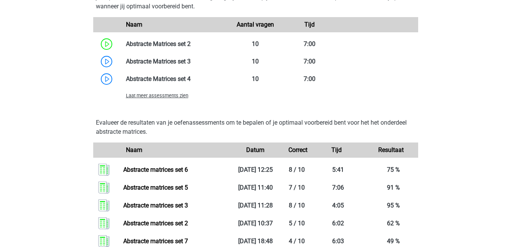
scroll to position [627, 0]
click at [171, 97] on span "Laat meer assessments zien" at bounding box center [157, 95] width 62 height 6
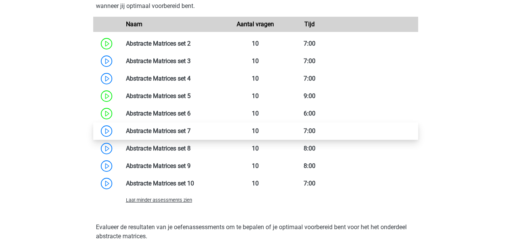
click at [191, 134] on link at bounding box center [191, 130] width 0 height 7
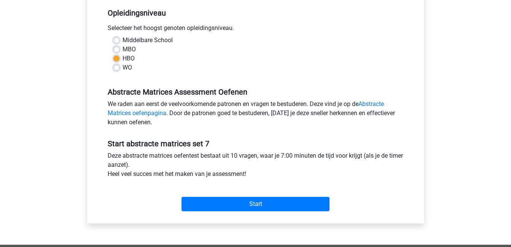
scroll to position [156, 0]
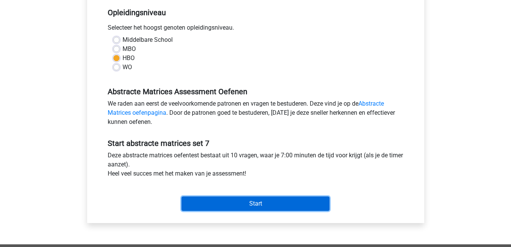
click at [265, 205] on input "Start" at bounding box center [256, 204] width 148 height 14
click at [245, 204] on input "Start" at bounding box center [256, 204] width 148 height 14
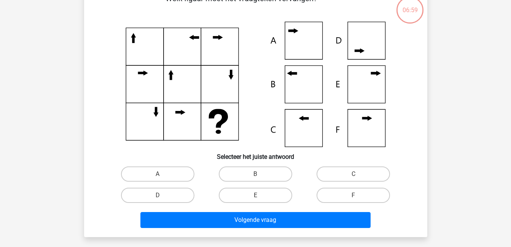
scroll to position [49, 0]
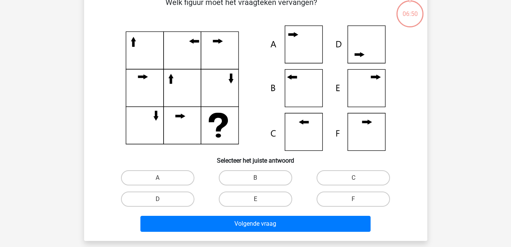
scroll to position [45, 0]
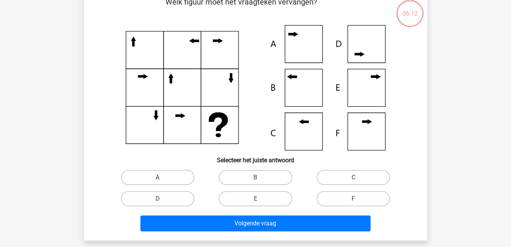
click at [308, 94] on icon at bounding box center [255, 88] width 307 height 126
click at [236, 174] on label "B" at bounding box center [255, 177] width 73 height 15
click at [255, 178] on input "B" at bounding box center [257, 180] width 5 height 5
radio input "true"
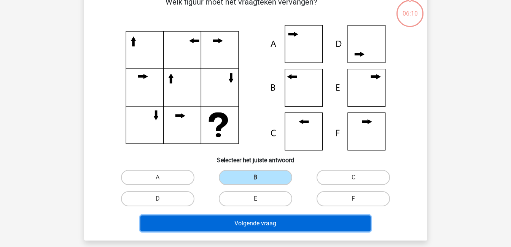
click at [265, 221] on button "Volgende vraag" at bounding box center [255, 224] width 230 height 16
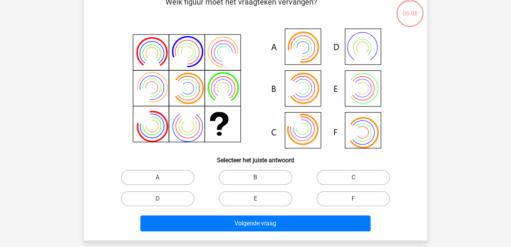
scroll to position [35, 0]
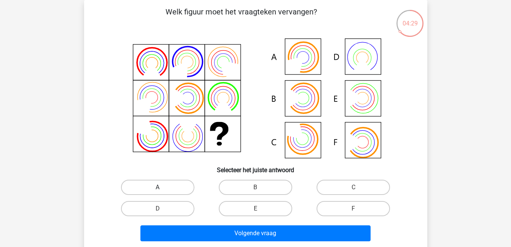
click at [178, 189] on label "A" at bounding box center [157, 187] width 73 height 15
click at [162, 189] on input "A" at bounding box center [160, 190] width 5 height 5
radio input "true"
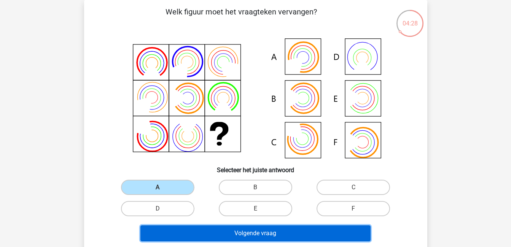
click at [230, 228] on button "Volgende vraag" at bounding box center [255, 234] width 230 height 16
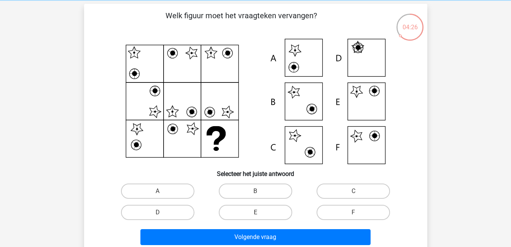
scroll to position [31, 0]
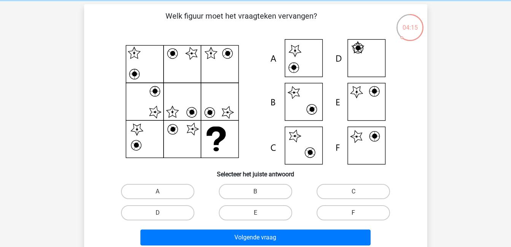
click at [348, 214] on label "F" at bounding box center [353, 212] width 73 height 15
click at [354, 214] on input "F" at bounding box center [356, 215] width 5 height 5
radio input "true"
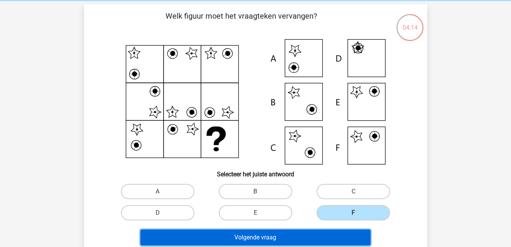
click at [346, 239] on button "Volgende vraag" at bounding box center [255, 238] width 230 height 16
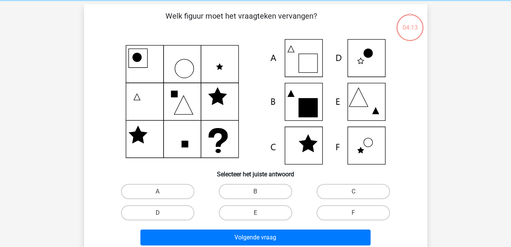
scroll to position [35, 0]
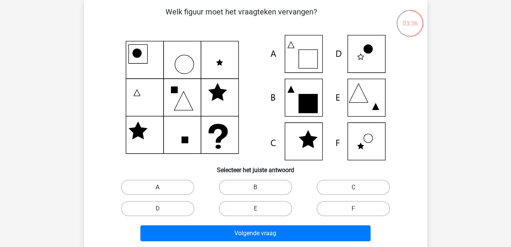
click at [166, 191] on label "A" at bounding box center [157, 187] width 73 height 15
click at [162, 191] on input "A" at bounding box center [160, 190] width 5 height 5
radio input "true"
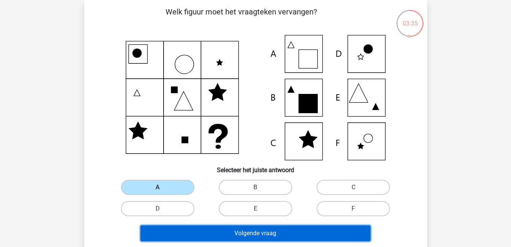
click at [232, 230] on button "Volgende vraag" at bounding box center [255, 234] width 230 height 16
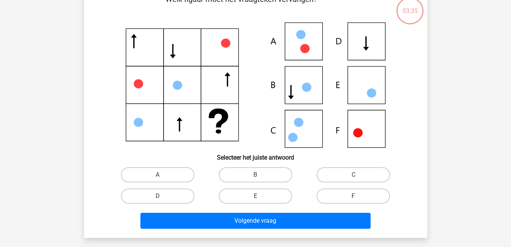
scroll to position [48, 0]
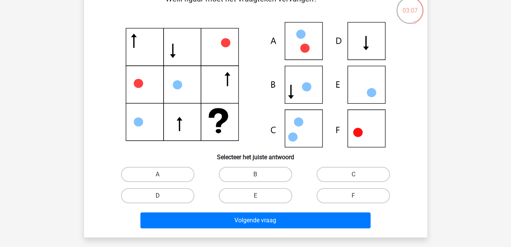
click at [176, 195] on label "D" at bounding box center [157, 195] width 73 height 15
click at [162, 196] on input "D" at bounding box center [160, 198] width 5 height 5
radio input "true"
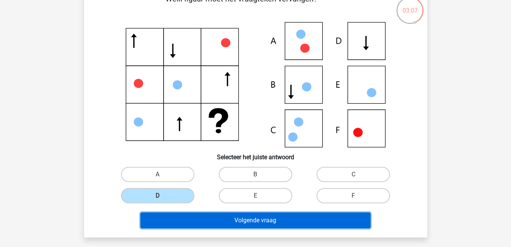
click at [210, 218] on button "Volgende vraag" at bounding box center [255, 221] width 230 height 16
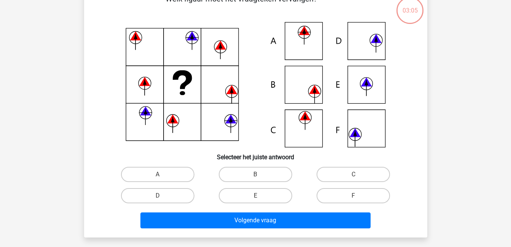
scroll to position [35, 0]
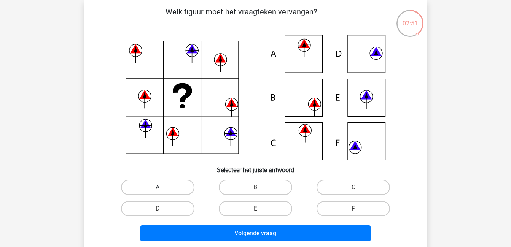
click at [170, 186] on label "A" at bounding box center [157, 187] width 73 height 15
click at [162, 188] on input "A" at bounding box center [160, 190] width 5 height 5
radio input "true"
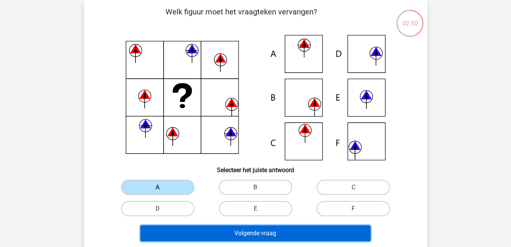
click at [240, 229] on button "Volgende vraag" at bounding box center [255, 234] width 230 height 16
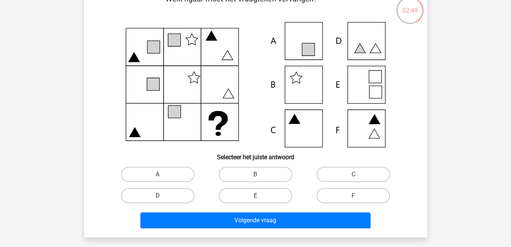
scroll to position [48, 0]
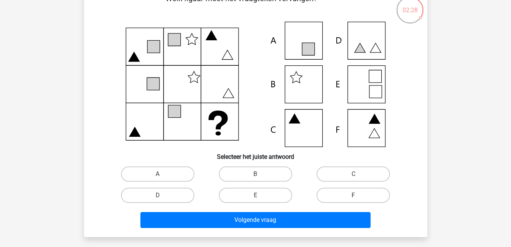
click at [352, 197] on label "F" at bounding box center [353, 195] width 73 height 15
click at [354, 197] on input "F" at bounding box center [356, 198] width 5 height 5
radio input "true"
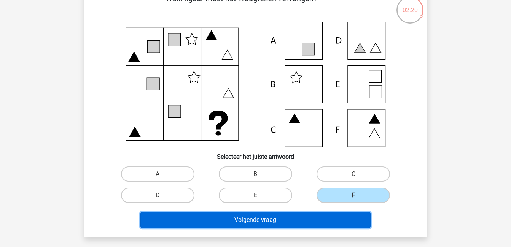
click at [336, 215] on button "Volgende vraag" at bounding box center [255, 220] width 230 height 16
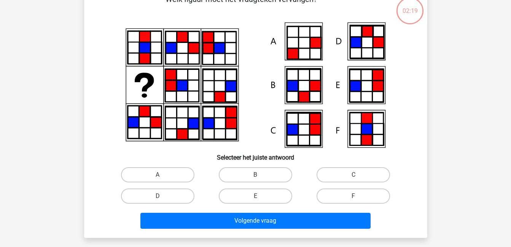
scroll to position [35, 0]
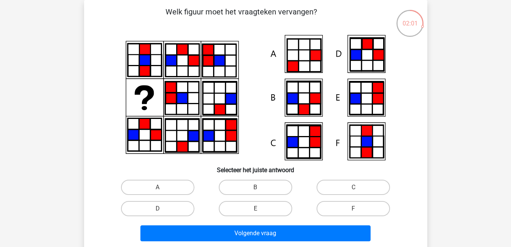
click at [256, 188] on input "B" at bounding box center [257, 190] width 5 height 5
radio input "true"
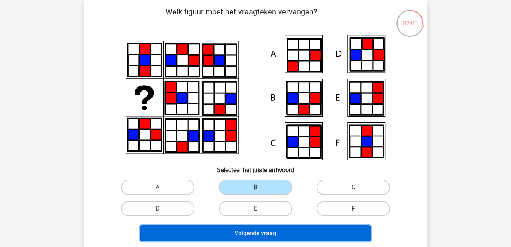
click at [295, 232] on button "Volgende vraag" at bounding box center [255, 234] width 230 height 16
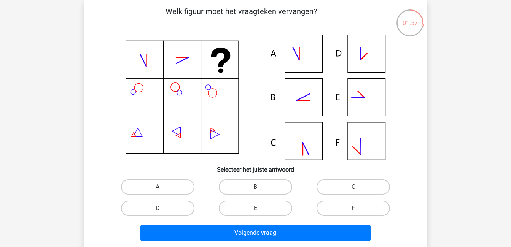
scroll to position [34, 0]
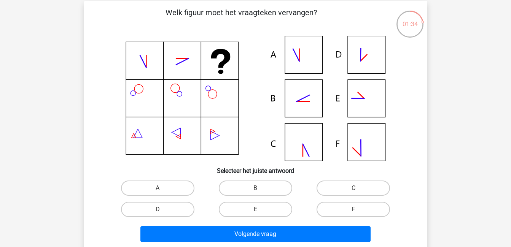
click at [309, 104] on icon at bounding box center [255, 99] width 307 height 126
click at [270, 188] on label "B" at bounding box center [255, 188] width 73 height 15
click at [260, 188] on input "B" at bounding box center [257, 190] width 5 height 5
radio input "true"
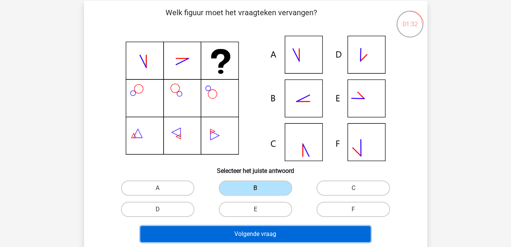
click at [288, 235] on button "Volgende vraag" at bounding box center [255, 234] width 230 height 16
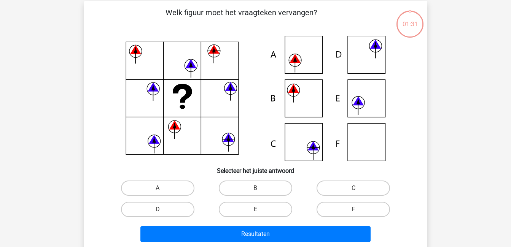
scroll to position [35, 0]
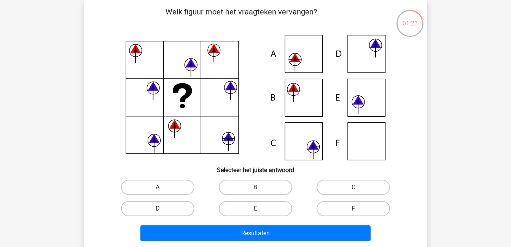
click at [347, 185] on label "C" at bounding box center [353, 187] width 73 height 15
click at [354, 188] on input "C" at bounding box center [356, 190] width 5 height 5
radio input "true"
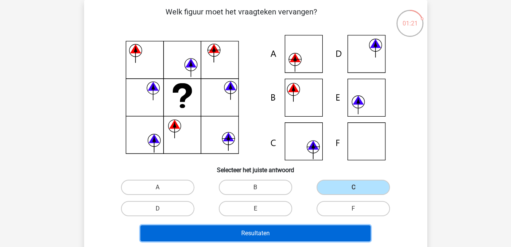
click at [330, 235] on button "Resultaten" at bounding box center [255, 234] width 230 height 16
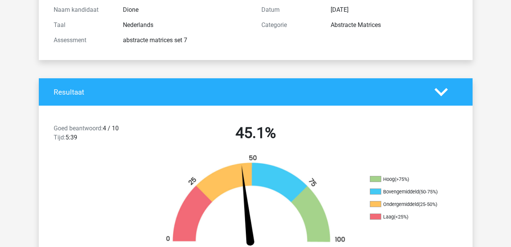
scroll to position [87, 0]
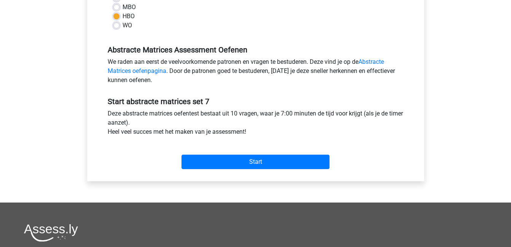
scroll to position [198, 0]
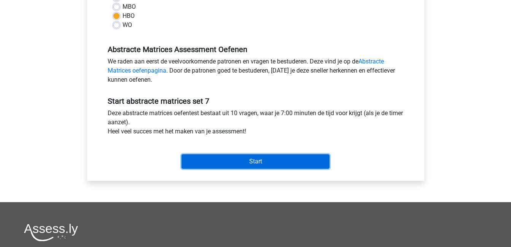
click at [233, 163] on input "Start" at bounding box center [256, 161] width 148 height 14
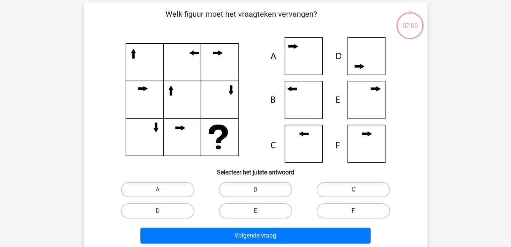
scroll to position [33, 0]
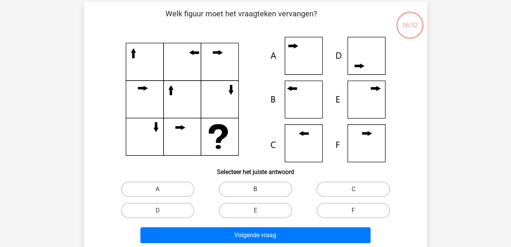
click at [235, 188] on label "B" at bounding box center [255, 189] width 73 height 15
click at [255, 189] on input "B" at bounding box center [257, 191] width 5 height 5
radio input "true"
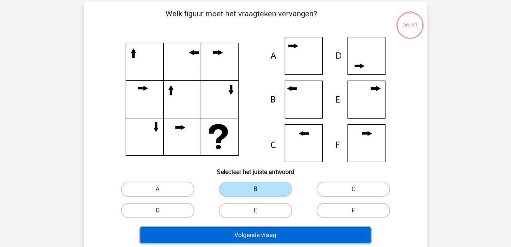
click at [253, 232] on button "Volgende vraag" at bounding box center [255, 236] width 230 height 16
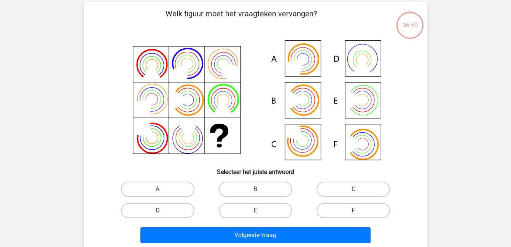
scroll to position [35, 0]
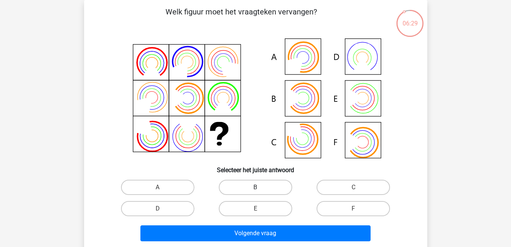
click at [236, 189] on label "B" at bounding box center [255, 187] width 73 height 15
click at [255, 189] on input "B" at bounding box center [257, 190] width 5 height 5
radio input "true"
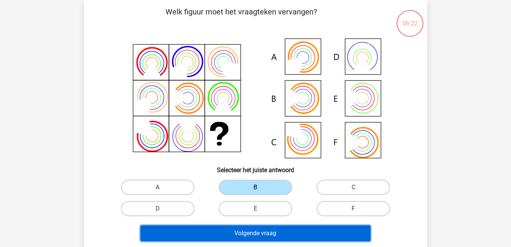
click at [248, 231] on button "Volgende vraag" at bounding box center [255, 234] width 230 height 16
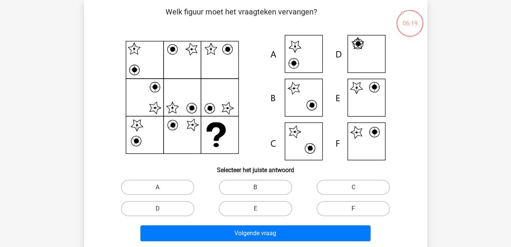
click at [329, 207] on label "F" at bounding box center [353, 208] width 73 height 15
click at [354, 209] on input "F" at bounding box center [356, 211] width 5 height 5
radio input "true"
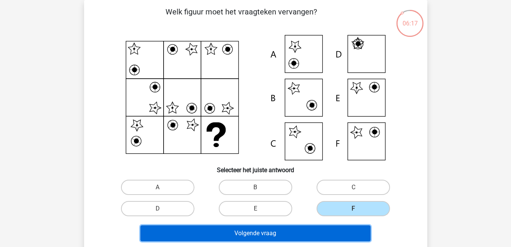
click at [319, 232] on button "Volgende vraag" at bounding box center [255, 234] width 230 height 16
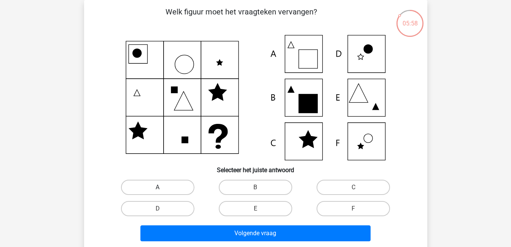
click at [177, 185] on label "A" at bounding box center [157, 187] width 73 height 15
click at [162, 188] on input "A" at bounding box center [160, 190] width 5 height 5
radio input "true"
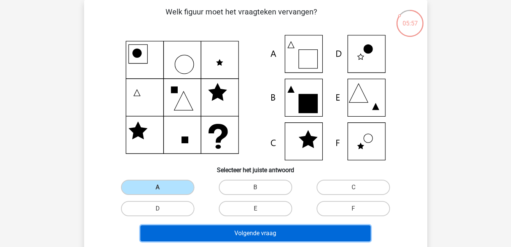
click at [233, 228] on button "Volgende vraag" at bounding box center [255, 234] width 230 height 16
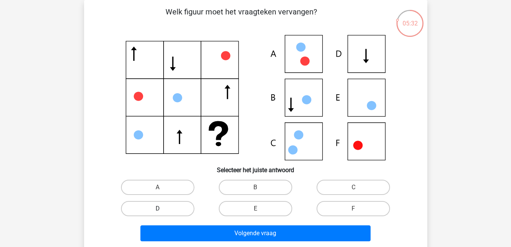
click at [172, 206] on label "D" at bounding box center [157, 208] width 73 height 15
click at [162, 209] on input "D" at bounding box center [160, 211] width 5 height 5
radio input "true"
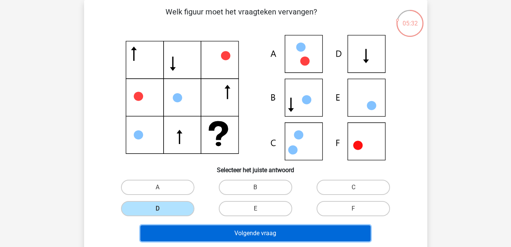
click at [211, 233] on button "Volgende vraag" at bounding box center [255, 234] width 230 height 16
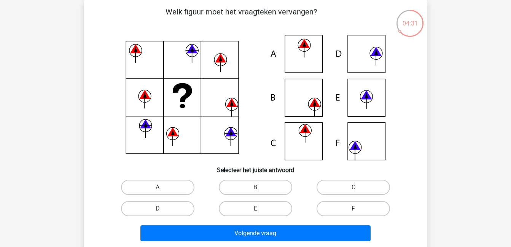
click at [336, 189] on label "C" at bounding box center [353, 187] width 73 height 15
click at [354, 189] on input "C" at bounding box center [356, 190] width 5 height 5
radio input "true"
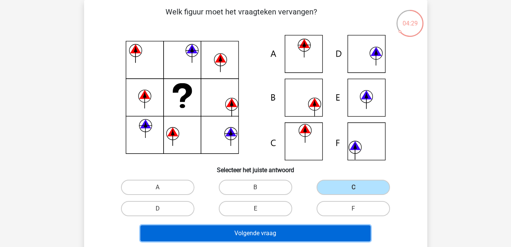
click at [338, 230] on button "Volgende vraag" at bounding box center [255, 234] width 230 height 16
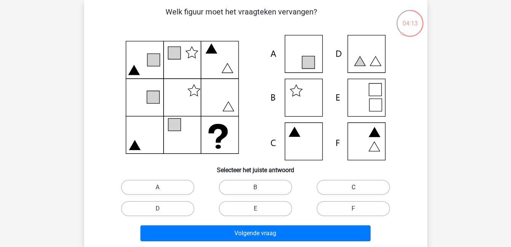
click at [361, 192] on label "C" at bounding box center [353, 187] width 73 height 15
click at [358, 192] on input "C" at bounding box center [356, 190] width 5 height 5
radio input "true"
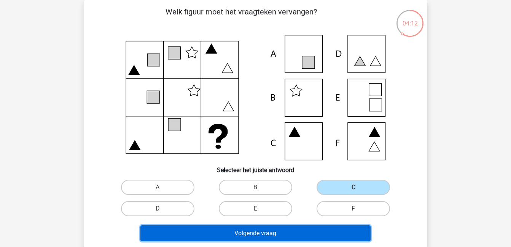
click at [357, 228] on button "Volgende vraag" at bounding box center [255, 234] width 230 height 16
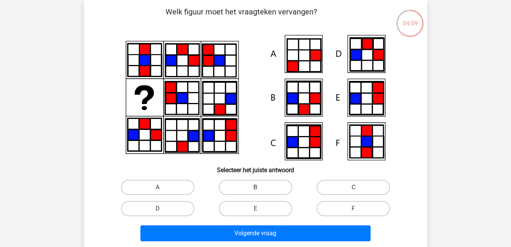
click at [266, 186] on label "B" at bounding box center [255, 187] width 73 height 15
click at [260, 188] on input "B" at bounding box center [257, 190] width 5 height 5
radio input "true"
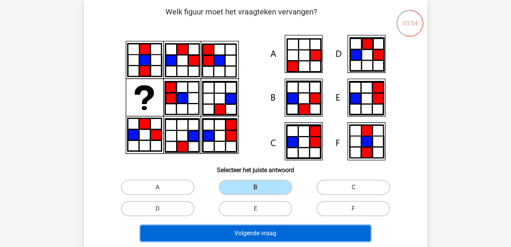
click at [352, 229] on button "Volgende vraag" at bounding box center [255, 234] width 230 height 16
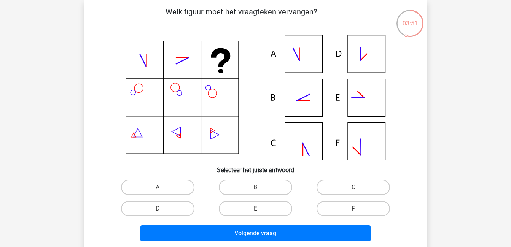
scroll to position [37, 0]
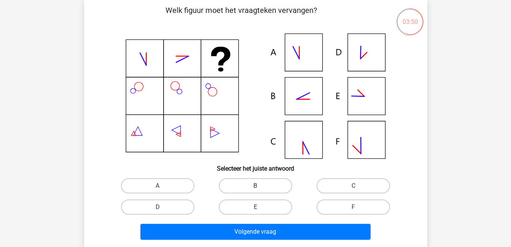
click at [274, 185] on label "B" at bounding box center [255, 185] width 73 height 15
click at [260, 186] on input "B" at bounding box center [257, 188] width 5 height 5
radio input "true"
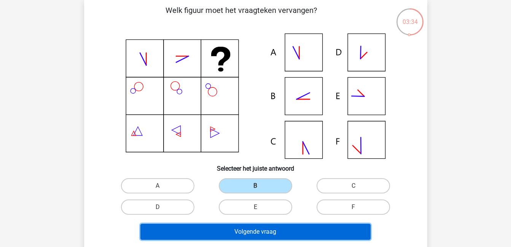
click at [285, 232] on button "Volgende vraag" at bounding box center [255, 232] width 230 height 16
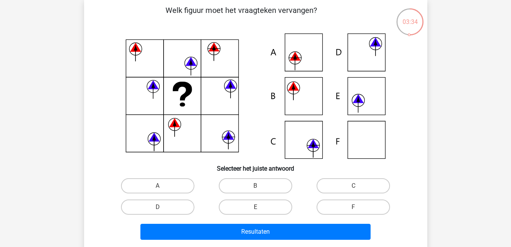
scroll to position [35, 0]
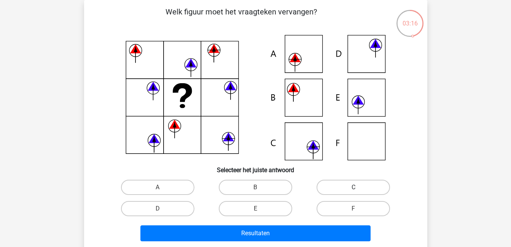
click at [352, 190] on label "C" at bounding box center [353, 187] width 73 height 15
click at [354, 190] on input "C" at bounding box center [356, 190] width 5 height 5
radio input "true"
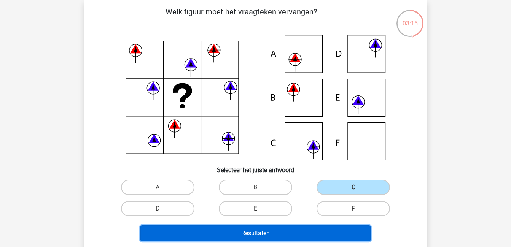
click at [354, 234] on button "Resultaten" at bounding box center [255, 234] width 230 height 16
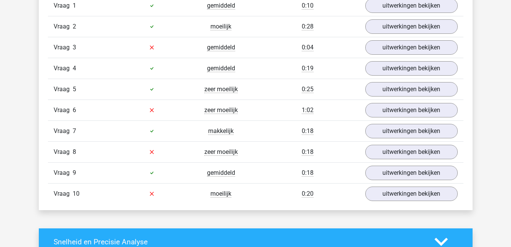
scroll to position [510, 0]
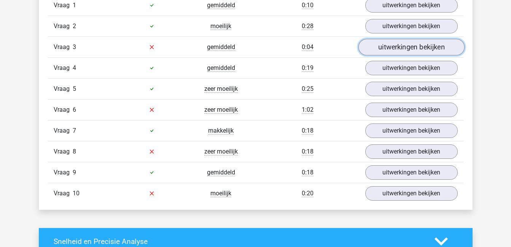
drag, startPoint x: 418, startPoint y: 45, endPoint x: 414, endPoint y: 54, distance: 9.9
click at [418, 45] on link "uitwerkingen bekijken" at bounding box center [411, 47] width 106 height 17
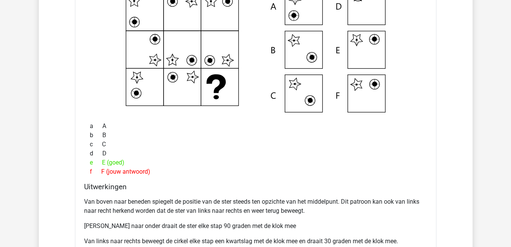
scroll to position [463, 0]
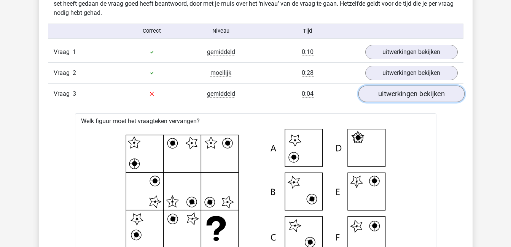
click at [412, 96] on link "uitwerkingen bekijken" at bounding box center [411, 94] width 106 height 17
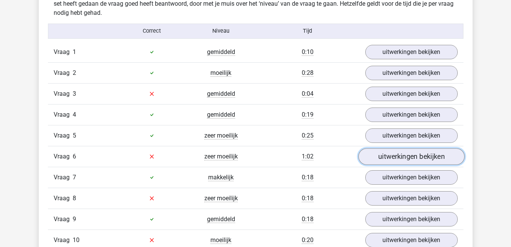
click at [437, 156] on link "uitwerkingen bekijken" at bounding box center [411, 156] width 106 height 17
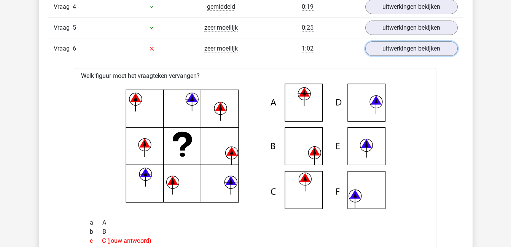
scroll to position [570, 0]
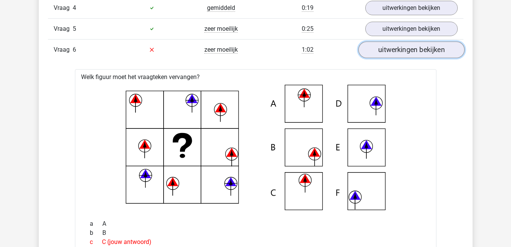
click at [405, 53] on link "uitwerkingen bekijken" at bounding box center [411, 49] width 106 height 17
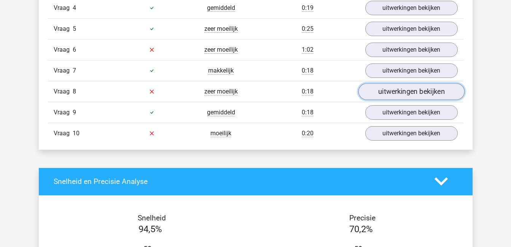
click at [412, 93] on link "uitwerkingen bekijken" at bounding box center [411, 91] width 106 height 17
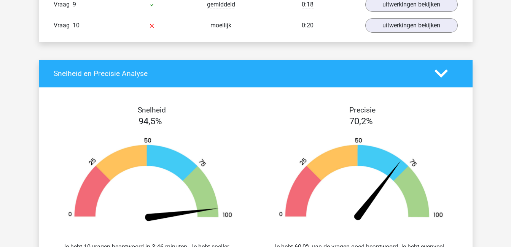
scroll to position [1001, 0]
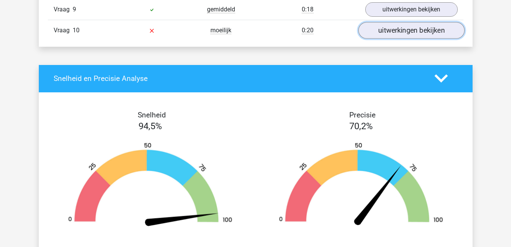
click at [414, 33] on link "uitwerkingen bekijken" at bounding box center [411, 30] width 106 height 17
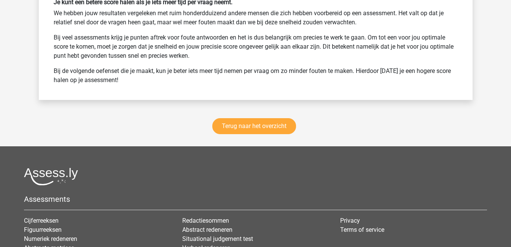
scroll to position [1673, 0]
click at [280, 123] on link "Terug naar het overzicht" at bounding box center [254, 126] width 84 height 16
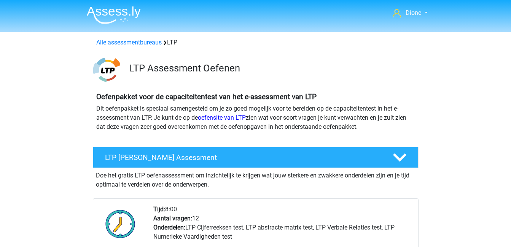
scroll to position [226, 0]
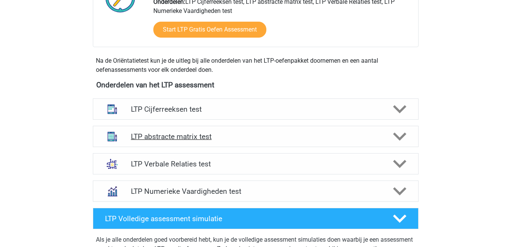
click at [402, 137] on polygon at bounding box center [399, 137] width 13 height 8
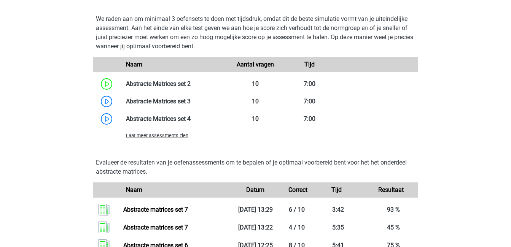
scroll to position [587, 0]
click at [172, 136] on span "Laat meer assessments zien" at bounding box center [157, 135] width 62 height 6
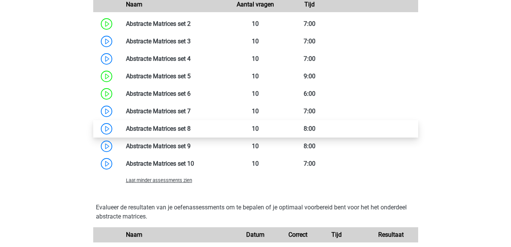
scroll to position [618, 0]
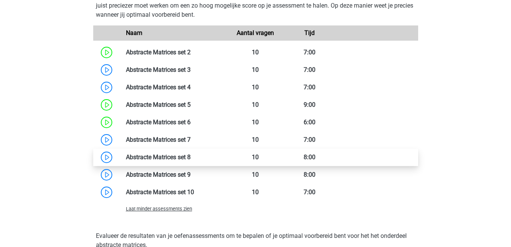
click at [191, 160] on link at bounding box center [191, 157] width 0 height 7
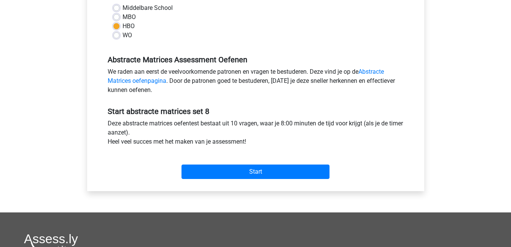
scroll to position [188, 0]
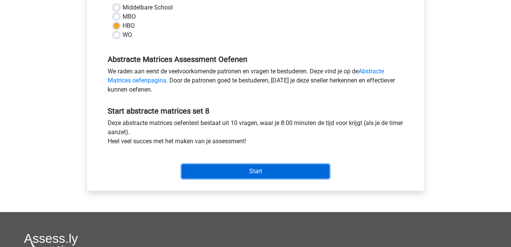
click at [275, 169] on input "Start" at bounding box center [256, 171] width 148 height 14
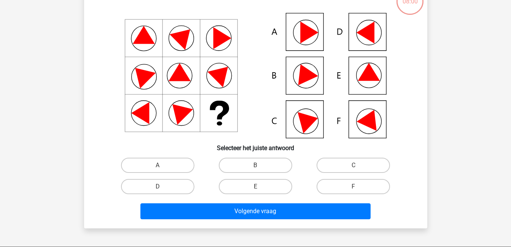
scroll to position [58, 0]
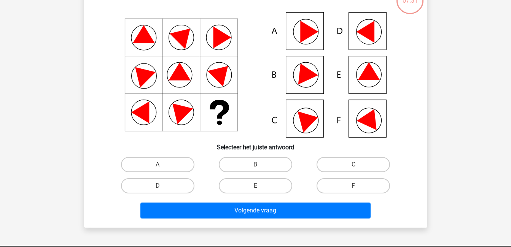
click at [339, 156] on div "C" at bounding box center [353, 164] width 98 height 21
click at [307, 130] on icon at bounding box center [255, 75] width 307 height 126
click at [328, 155] on div "C" at bounding box center [353, 164] width 98 height 21
click at [336, 162] on label "C" at bounding box center [353, 164] width 73 height 15
click at [354, 165] on input "C" at bounding box center [356, 167] width 5 height 5
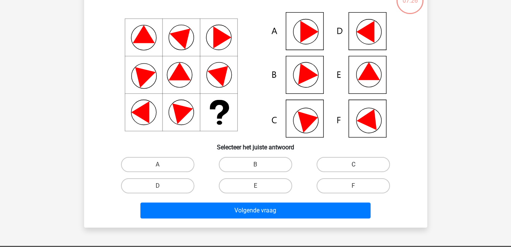
radio input "true"
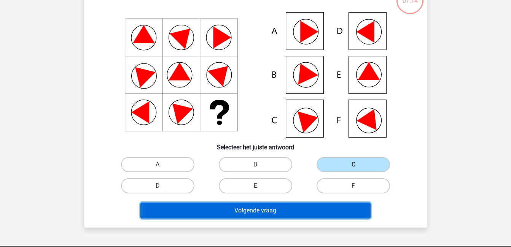
click at [331, 213] on button "Volgende vraag" at bounding box center [255, 211] width 230 height 16
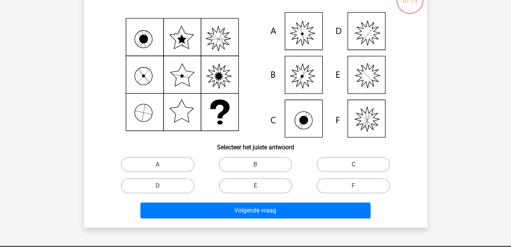
scroll to position [35, 0]
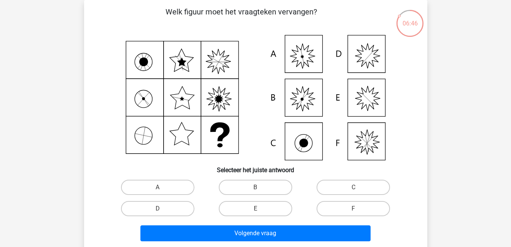
click at [307, 55] on icon at bounding box center [255, 98] width 307 height 126
click at [172, 189] on label "A" at bounding box center [157, 187] width 73 height 15
click at [162, 189] on input "A" at bounding box center [160, 190] width 5 height 5
radio input "true"
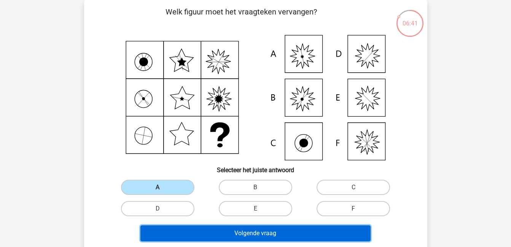
click at [263, 233] on button "Volgende vraag" at bounding box center [255, 234] width 230 height 16
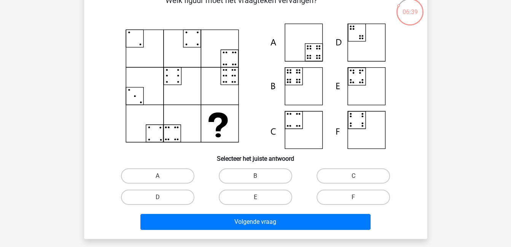
scroll to position [47, 0]
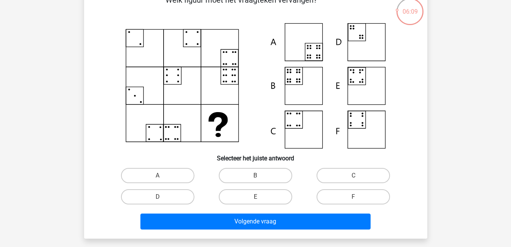
click at [275, 168] on div "B" at bounding box center [256, 175] width 98 height 21
click at [275, 181] on label "B" at bounding box center [255, 175] width 73 height 15
click at [260, 181] on input "B" at bounding box center [257, 178] width 5 height 5
radio input "true"
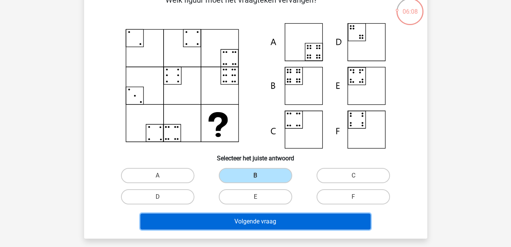
click at [288, 217] on button "Volgende vraag" at bounding box center [255, 222] width 230 height 16
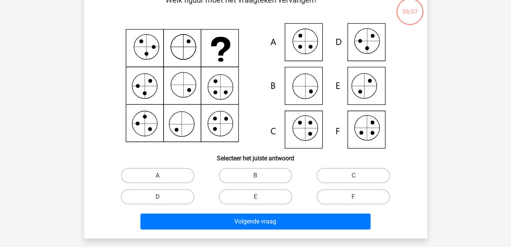
scroll to position [35, 0]
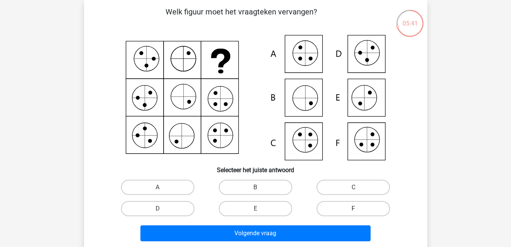
click at [361, 209] on label "F" at bounding box center [353, 208] width 73 height 15
click at [358, 209] on input "F" at bounding box center [356, 211] width 5 height 5
radio input "true"
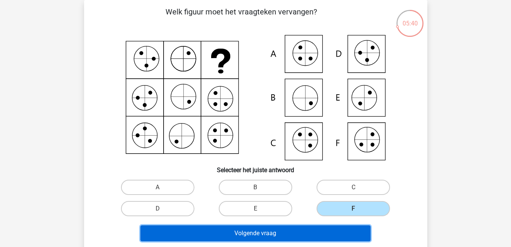
click at [352, 231] on button "Volgende vraag" at bounding box center [255, 234] width 230 height 16
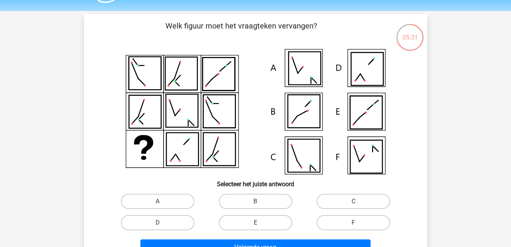
scroll to position [21, 0]
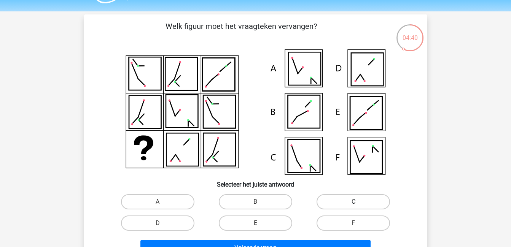
click at [337, 202] on label "C" at bounding box center [353, 201] width 73 height 15
click at [354, 202] on input "C" at bounding box center [356, 204] width 5 height 5
radio input "true"
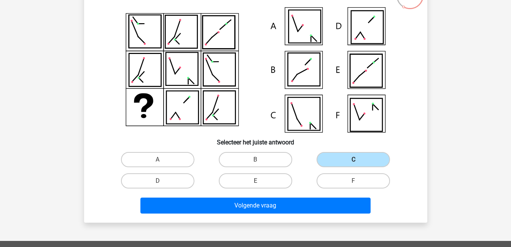
scroll to position [64, 0]
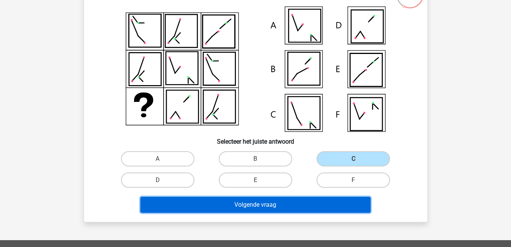
click at [335, 198] on button "Volgende vraag" at bounding box center [255, 205] width 230 height 16
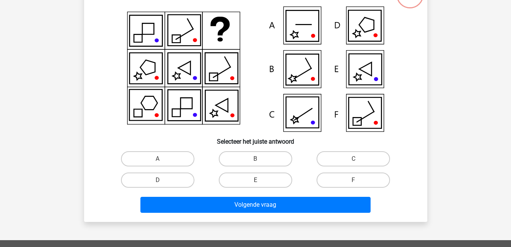
scroll to position [35, 0]
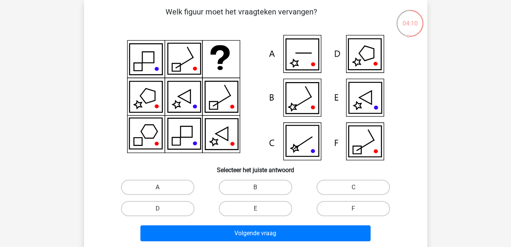
click at [163, 192] on label "A" at bounding box center [157, 187] width 73 height 15
click at [162, 192] on input "A" at bounding box center [160, 190] width 5 height 5
radio input "true"
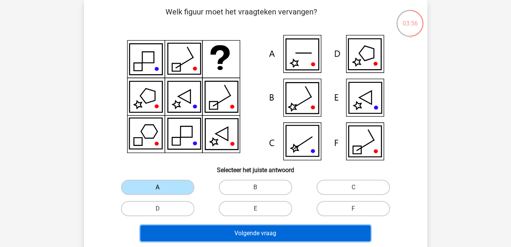
click at [207, 229] on button "Volgende vraag" at bounding box center [255, 234] width 230 height 16
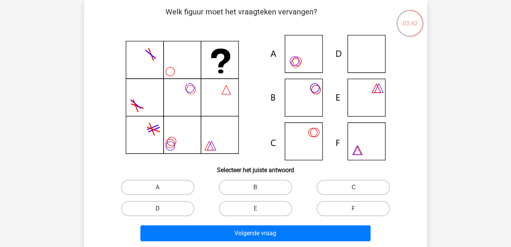
click at [170, 207] on label "D" at bounding box center [157, 208] width 73 height 15
click at [162, 209] on input "D" at bounding box center [160, 211] width 5 height 5
radio input "true"
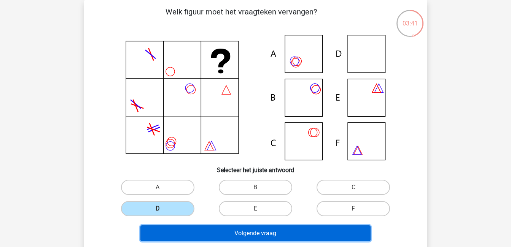
click at [222, 230] on button "Volgende vraag" at bounding box center [255, 234] width 230 height 16
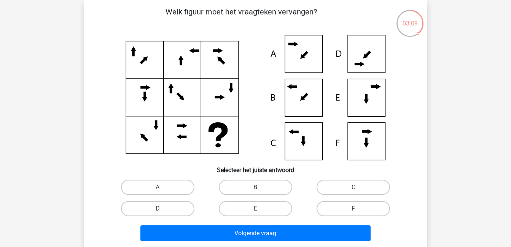
click at [276, 184] on label "B" at bounding box center [255, 187] width 73 height 15
click at [260, 188] on input "B" at bounding box center [257, 190] width 5 height 5
radio input "true"
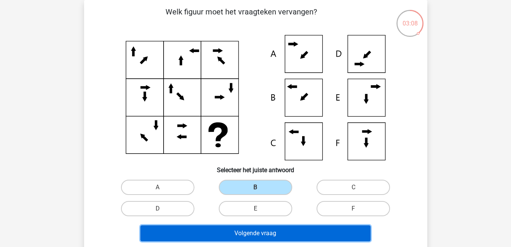
click at [295, 232] on button "Volgende vraag" at bounding box center [255, 234] width 230 height 16
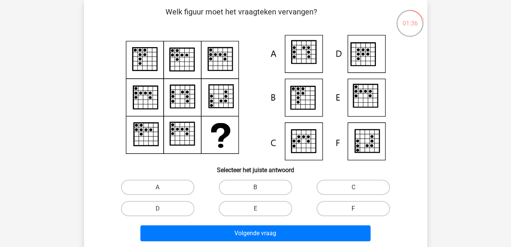
click at [376, 206] on label "F" at bounding box center [353, 208] width 73 height 15
click at [358, 209] on input "F" at bounding box center [356, 211] width 5 height 5
radio input "true"
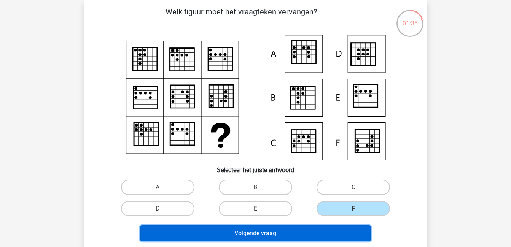
click at [347, 231] on button "Volgende vraag" at bounding box center [255, 234] width 230 height 16
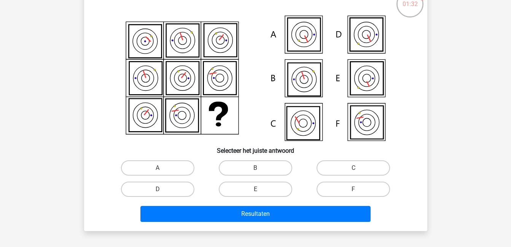
scroll to position [54, 0]
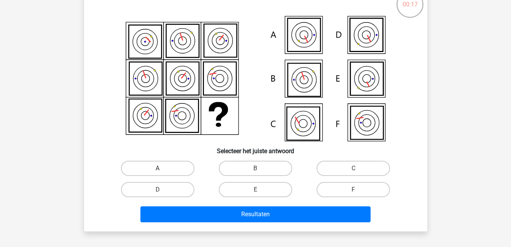
click at [154, 166] on label "A" at bounding box center [157, 168] width 73 height 15
click at [158, 169] on input "A" at bounding box center [160, 171] width 5 height 5
radio input "true"
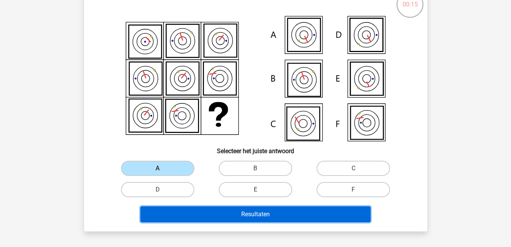
click at [263, 212] on button "Resultaten" at bounding box center [255, 215] width 230 height 16
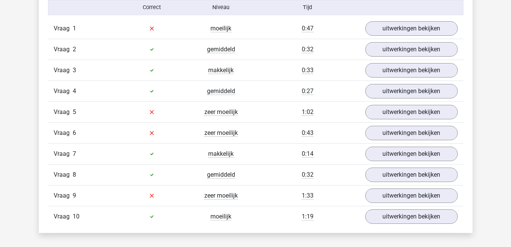
scroll to position [432, 0]
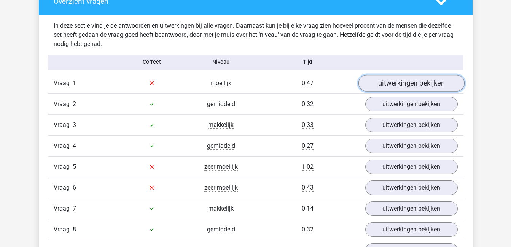
click at [393, 84] on link "uitwerkingen bekijken" at bounding box center [411, 83] width 106 height 17
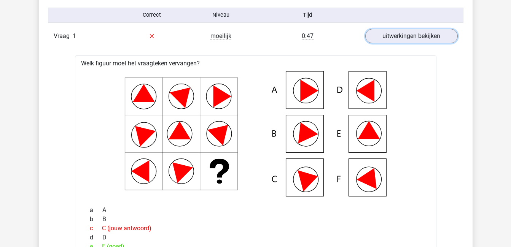
scroll to position [479, 0]
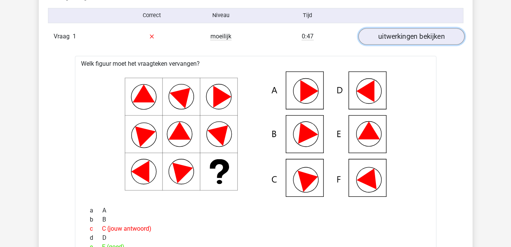
click at [427, 37] on link "uitwerkingen bekijken" at bounding box center [411, 36] width 106 height 17
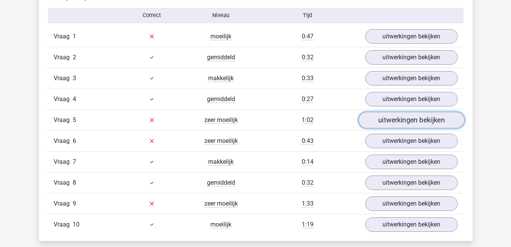
click at [428, 121] on link "uitwerkingen bekijken" at bounding box center [411, 120] width 106 height 17
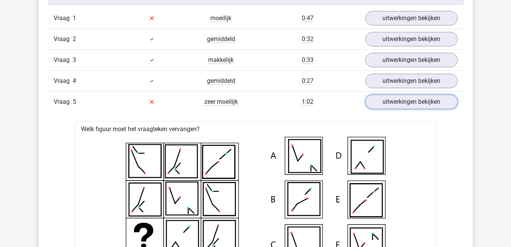
scroll to position [494, 0]
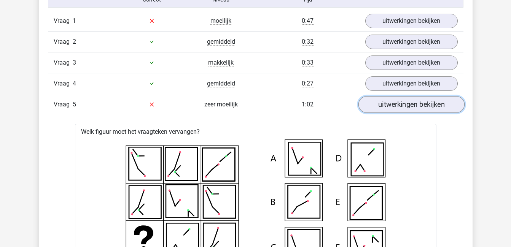
click at [416, 100] on link "uitwerkingen bekijken" at bounding box center [411, 104] width 106 height 17
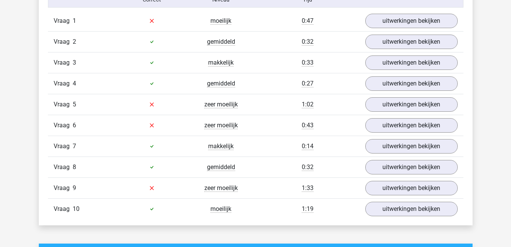
click at [418, 117] on div "Vraag 6 zeer moeilijk 0:43 uitwerkingen bekijken" at bounding box center [256, 125] width 416 height 21
click at [422, 125] on link "uitwerkingen bekijken" at bounding box center [411, 125] width 106 height 17
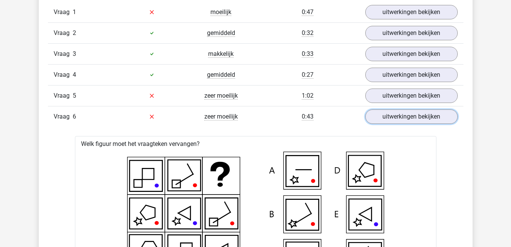
scroll to position [502, 0]
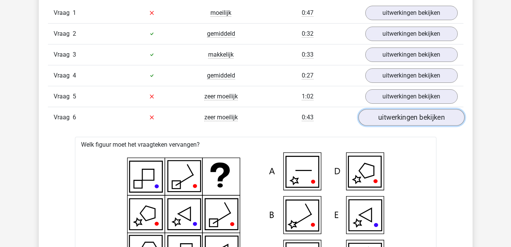
click at [424, 118] on link "uitwerkingen bekijken" at bounding box center [411, 117] width 106 height 17
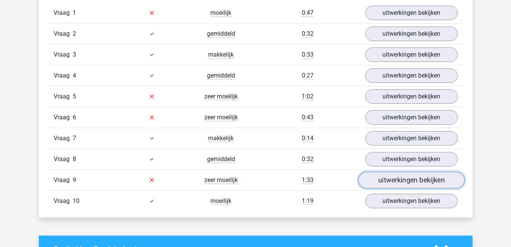
click at [424, 184] on link "uitwerkingen bekijken" at bounding box center [411, 180] width 106 height 17
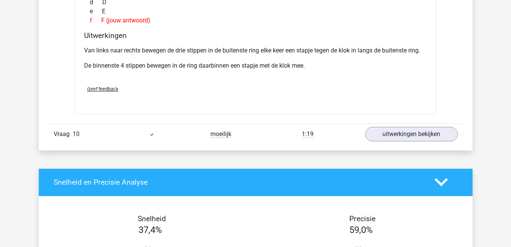
scroll to position [882, 0]
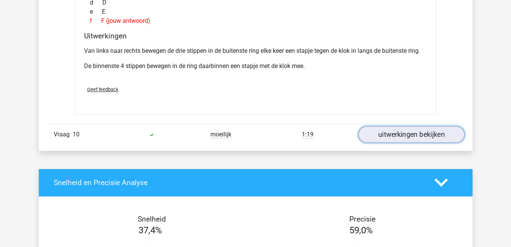
drag, startPoint x: 390, startPoint y: 139, endPoint x: 386, endPoint y: 138, distance: 4.5
click at [386, 138] on link "uitwerkingen bekijken" at bounding box center [411, 134] width 106 height 17
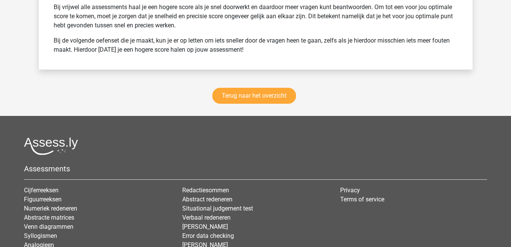
scroll to position [1712, 0]
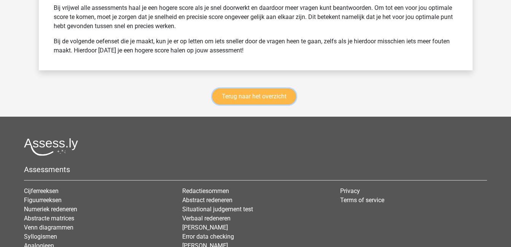
click at [275, 98] on link "Terug naar het overzicht" at bounding box center [254, 97] width 84 height 16
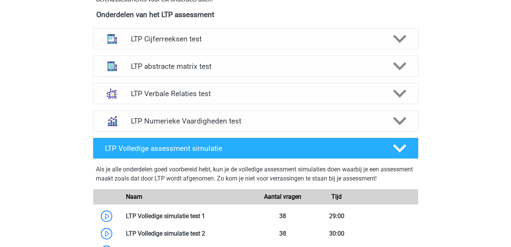
scroll to position [297, 0]
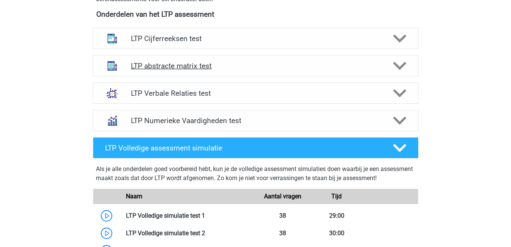
click at [397, 70] on icon at bounding box center [399, 65] width 13 height 13
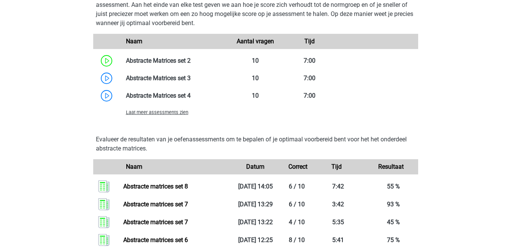
scroll to position [610, 0]
click at [176, 112] on span "Laat meer assessments zien" at bounding box center [157, 112] width 62 height 6
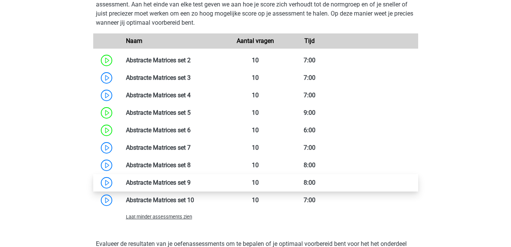
click at [191, 185] on link at bounding box center [191, 182] width 0 height 7
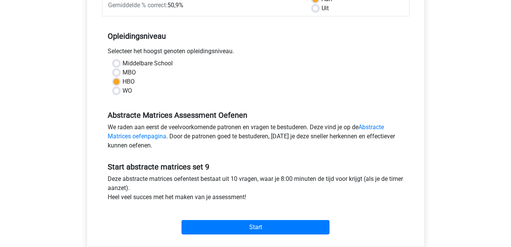
scroll to position [132, 0]
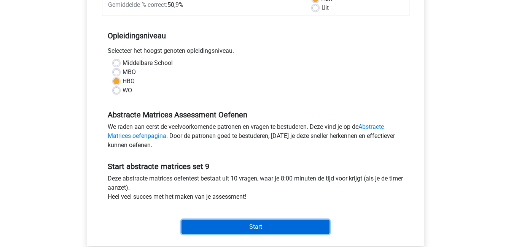
click at [261, 228] on input "Start" at bounding box center [256, 227] width 148 height 14
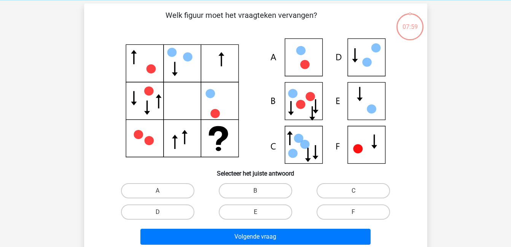
scroll to position [32, 0]
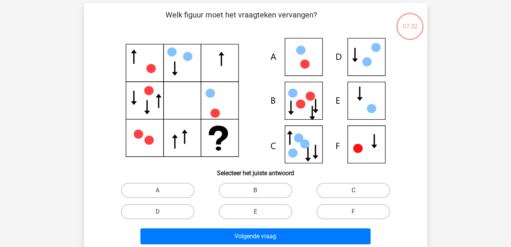
click at [333, 191] on label "C" at bounding box center [353, 190] width 73 height 15
click at [354, 191] on input "C" at bounding box center [356, 193] width 5 height 5
radio input "true"
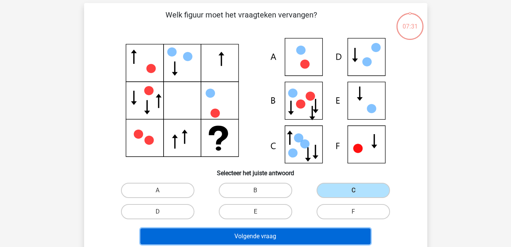
click at [337, 233] on button "Volgende vraag" at bounding box center [255, 237] width 230 height 16
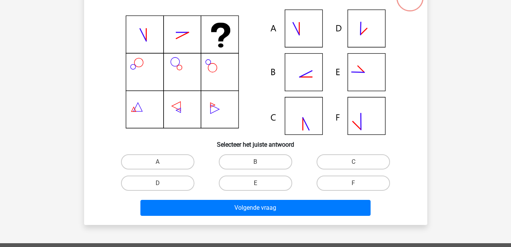
scroll to position [62, 0]
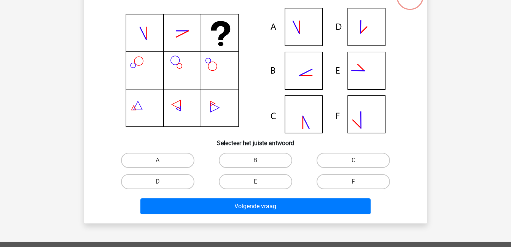
click at [159, 162] on input "A" at bounding box center [160, 163] width 5 height 5
radio input "true"
click at [248, 154] on label "B" at bounding box center [255, 160] width 73 height 15
click at [255, 161] on input "B" at bounding box center [257, 163] width 5 height 5
radio input "true"
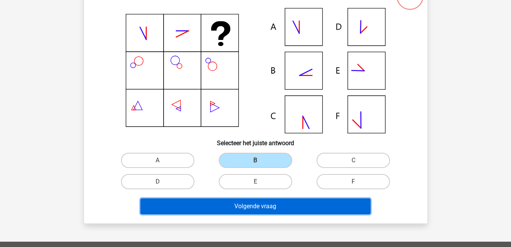
click at [277, 205] on button "Volgende vraag" at bounding box center [255, 207] width 230 height 16
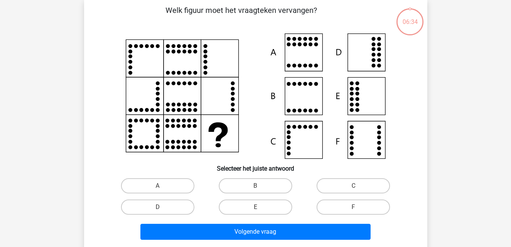
scroll to position [35, 0]
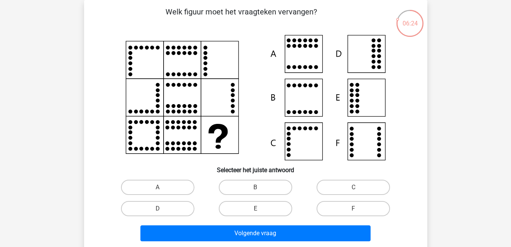
click at [358, 210] on input "F" at bounding box center [356, 211] width 5 height 5
radio input "true"
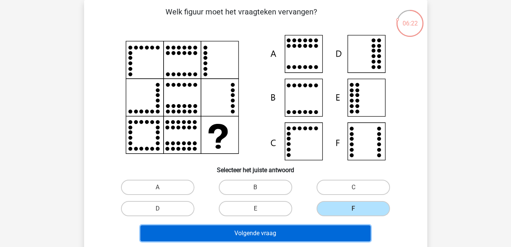
click at [342, 238] on button "Volgende vraag" at bounding box center [255, 234] width 230 height 16
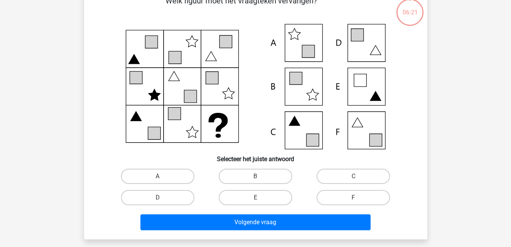
scroll to position [47, 0]
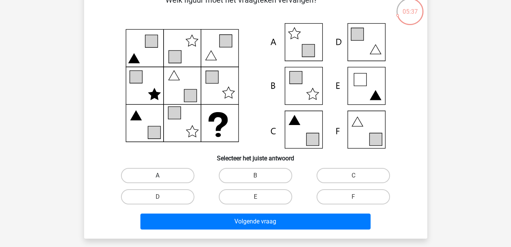
click at [174, 170] on label "A" at bounding box center [157, 175] width 73 height 15
click at [162, 176] on input "A" at bounding box center [160, 178] width 5 height 5
radio input "true"
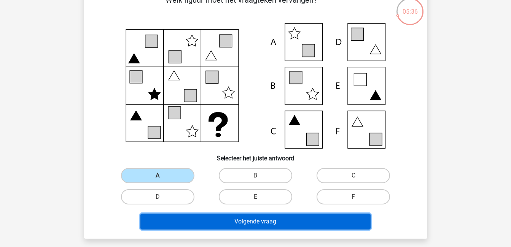
click at [252, 220] on button "Volgende vraag" at bounding box center [255, 222] width 230 height 16
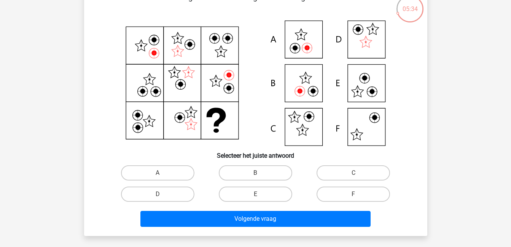
scroll to position [51, 0]
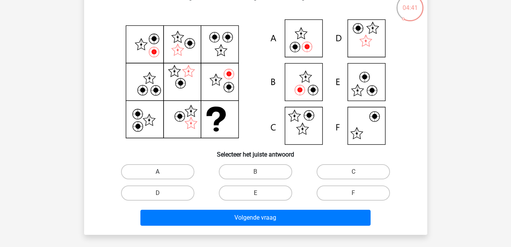
click at [177, 174] on label "A" at bounding box center [157, 171] width 73 height 15
click at [162, 174] on input "A" at bounding box center [160, 174] width 5 height 5
radio input "true"
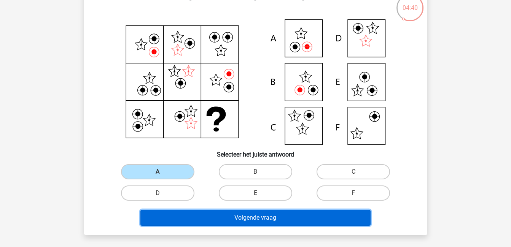
click at [225, 216] on button "Volgende vraag" at bounding box center [255, 218] width 230 height 16
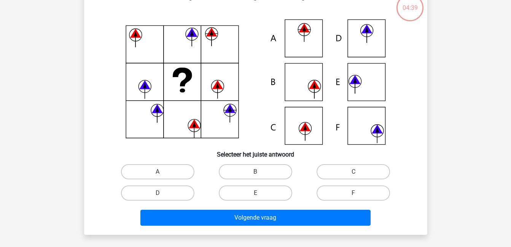
scroll to position [35, 0]
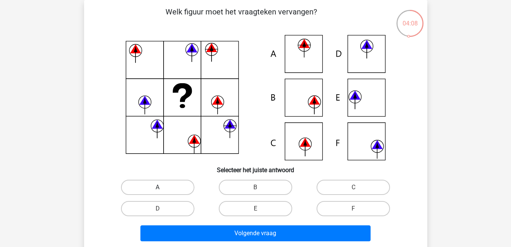
click at [158, 184] on label "A" at bounding box center [157, 187] width 73 height 15
click at [158, 188] on input "A" at bounding box center [160, 190] width 5 height 5
radio input "true"
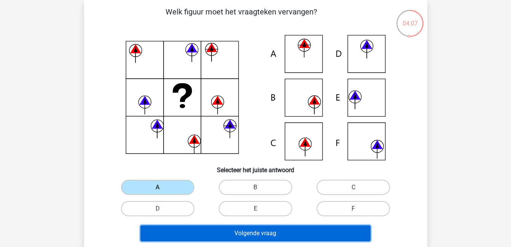
click at [236, 232] on button "Volgende vraag" at bounding box center [255, 234] width 230 height 16
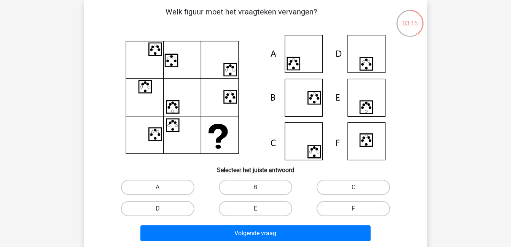
click at [251, 206] on label "E" at bounding box center [255, 208] width 73 height 15
click at [255, 209] on input "E" at bounding box center [257, 211] width 5 height 5
radio input "true"
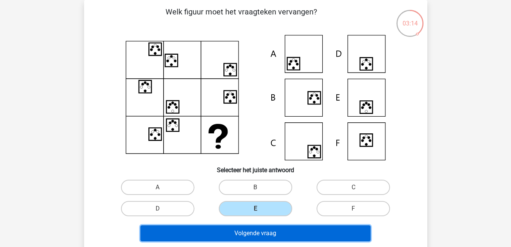
click at [274, 234] on button "Volgende vraag" at bounding box center [255, 234] width 230 height 16
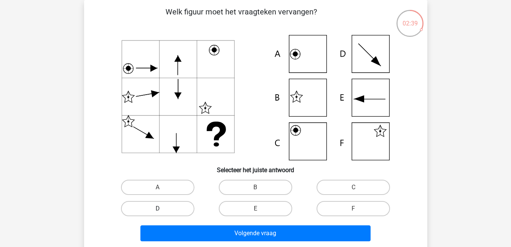
click at [153, 205] on label "D" at bounding box center [157, 208] width 73 height 15
click at [158, 209] on input "D" at bounding box center [160, 211] width 5 height 5
radio input "true"
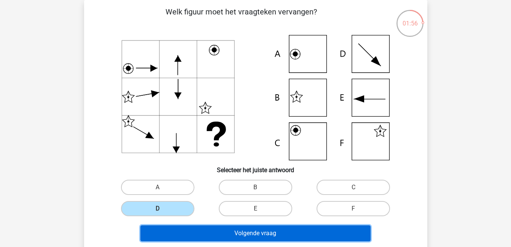
click at [308, 234] on button "Volgende vraag" at bounding box center [255, 234] width 230 height 16
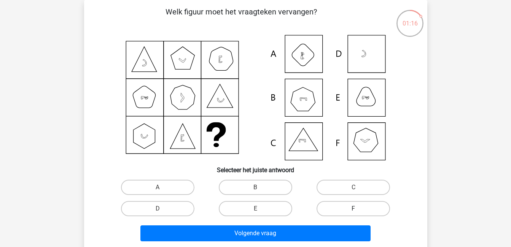
click at [344, 207] on label "F" at bounding box center [353, 208] width 73 height 15
click at [354, 209] on input "F" at bounding box center [356, 211] width 5 height 5
radio input "true"
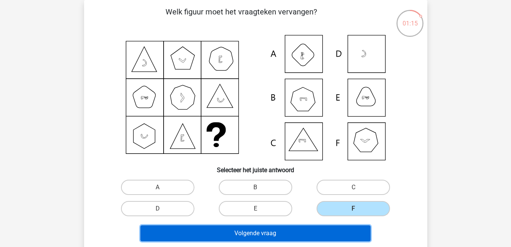
click at [348, 232] on button "Volgende vraag" at bounding box center [255, 234] width 230 height 16
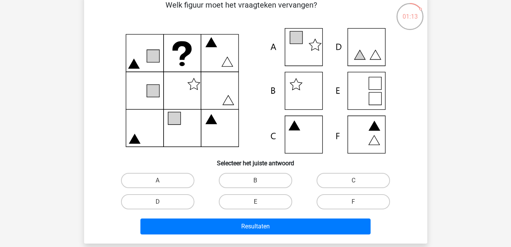
scroll to position [43, 0]
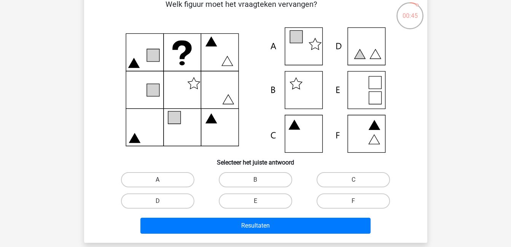
click at [168, 182] on label "A" at bounding box center [157, 179] width 73 height 15
click at [162, 182] on input "A" at bounding box center [160, 182] width 5 height 5
radio input "true"
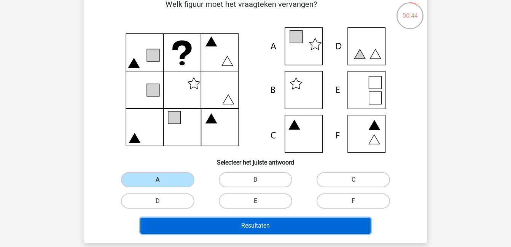
click at [209, 223] on button "Resultaten" at bounding box center [255, 226] width 230 height 16
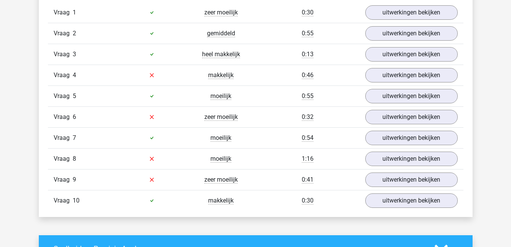
scroll to position [503, 0]
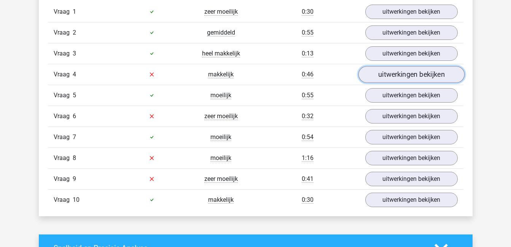
click at [394, 77] on link "uitwerkingen bekijken" at bounding box center [411, 74] width 106 height 17
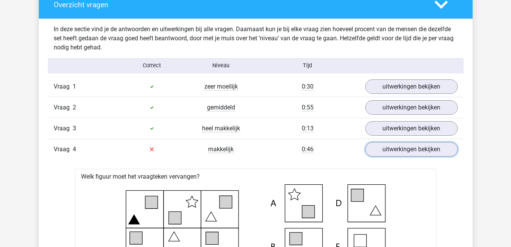
scroll to position [428, 0]
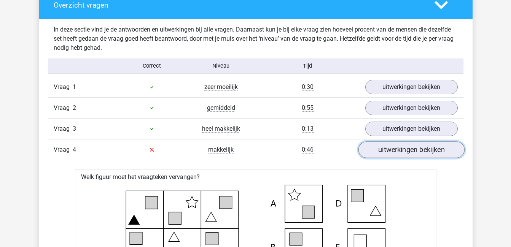
click at [408, 150] on link "uitwerkingen bekijken" at bounding box center [411, 150] width 106 height 17
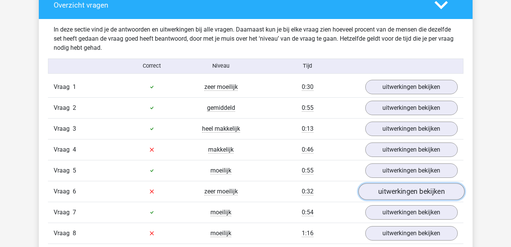
click at [409, 194] on link "uitwerkingen bekijken" at bounding box center [411, 191] width 106 height 17
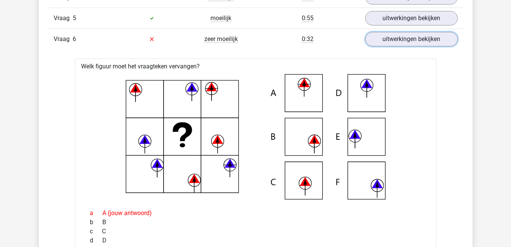
scroll to position [566, 0]
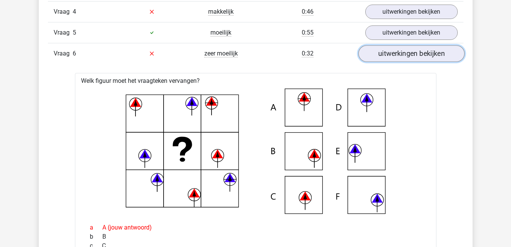
click at [409, 50] on link "uitwerkingen bekijken" at bounding box center [411, 53] width 106 height 17
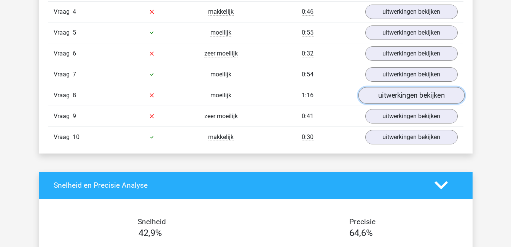
click at [401, 97] on link "uitwerkingen bekijken" at bounding box center [411, 95] width 106 height 17
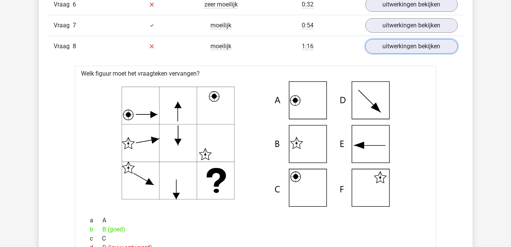
scroll to position [615, 0]
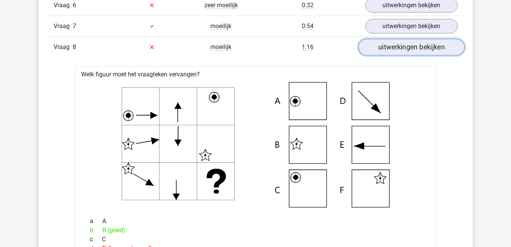
click at [430, 47] on link "uitwerkingen bekijken" at bounding box center [411, 47] width 106 height 17
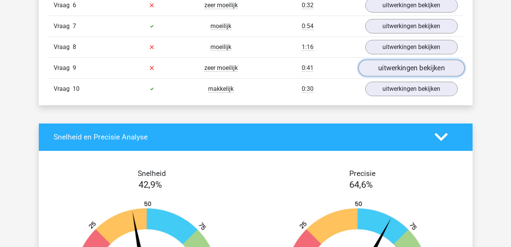
click at [430, 65] on link "uitwerkingen bekijken" at bounding box center [411, 68] width 106 height 17
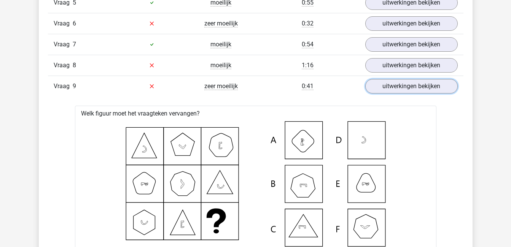
scroll to position [594, 0]
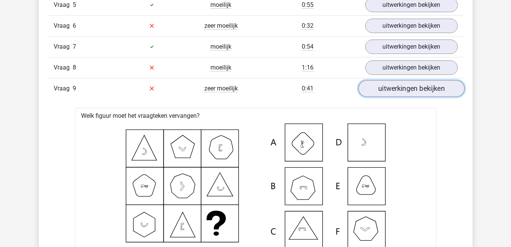
click at [437, 84] on link "uitwerkingen bekijken" at bounding box center [411, 88] width 106 height 17
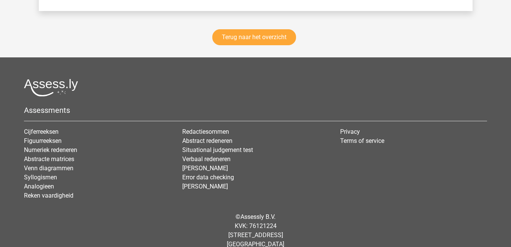
scroll to position [1141, 0]
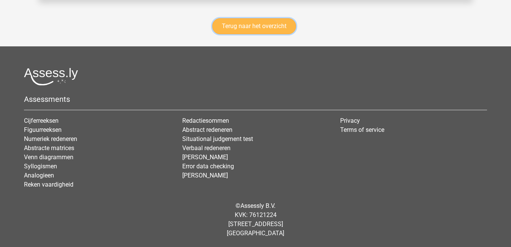
click at [248, 23] on link "Terug naar het overzicht" at bounding box center [254, 26] width 84 height 16
